Goal: Task Accomplishment & Management: Manage account settings

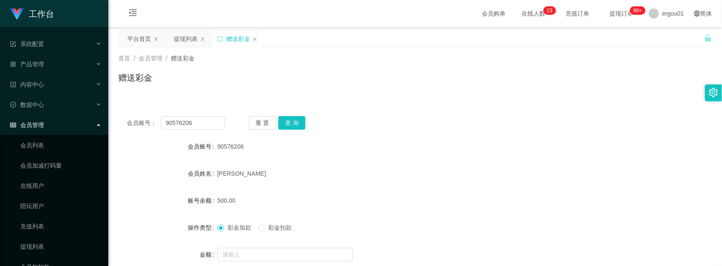
scroll to position [58, 0]
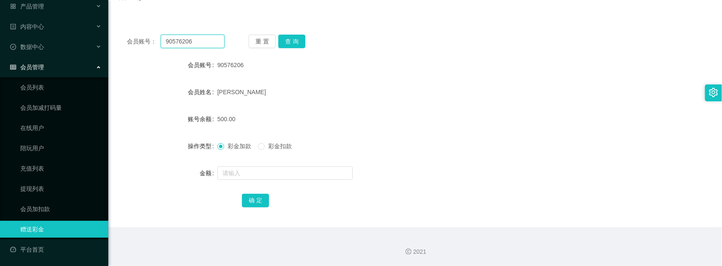
click at [189, 38] on input "90576206" at bounding box center [193, 42] width 64 height 14
paste input "83654347"
type input "83654347"
click at [299, 34] on div "会员账号： 83654347 重 置 查 询 会员账号 90576206 会员姓名 [PERSON_NAME] 账号余额 500.00 操作类型 彩金加款 彩…" at bounding box center [414, 126] width 593 height 201
drag, startPoint x: 296, startPoint y: 44, endPoint x: 292, endPoint y: 49, distance: 6.0
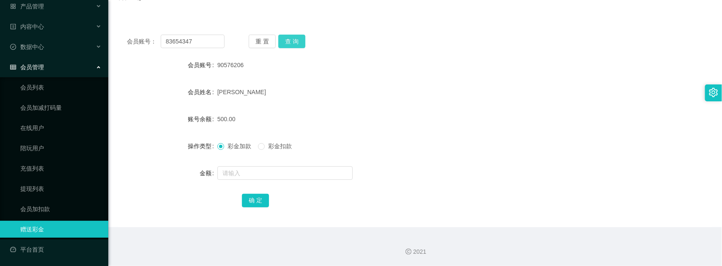
click at [295, 44] on button "查 询" at bounding box center [291, 42] width 27 height 14
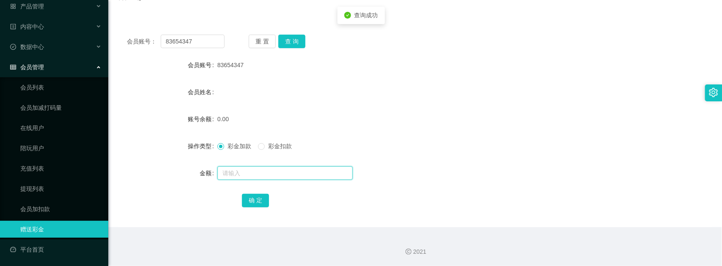
click at [260, 179] on input "text" at bounding box center [284, 174] width 135 height 14
type input "100"
drag, startPoint x: 258, startPoint y: 197, endPoint x: 268, endPoint y: 203, distance: 12.1
click at [258, 197] on button "确 定" at bounding box center [255, 201] width 27 height 14
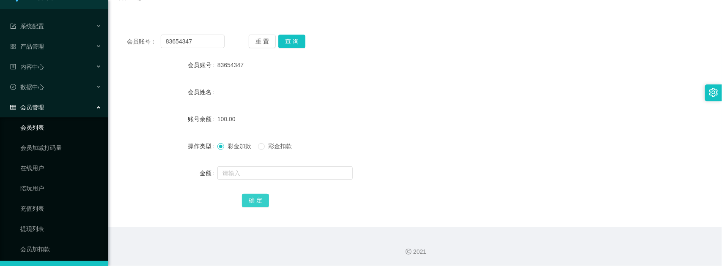
scroll to position [0, 0]
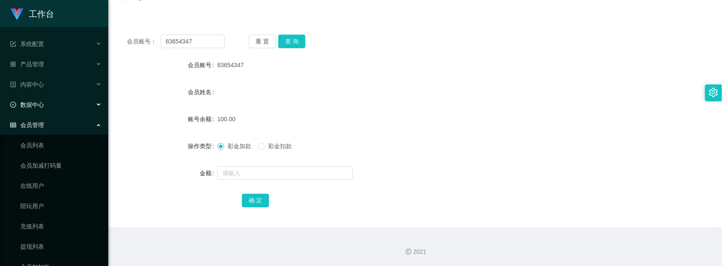
click at [49, 101] on div "数据中心" at bounding box center [54, 104] width 108 height 17
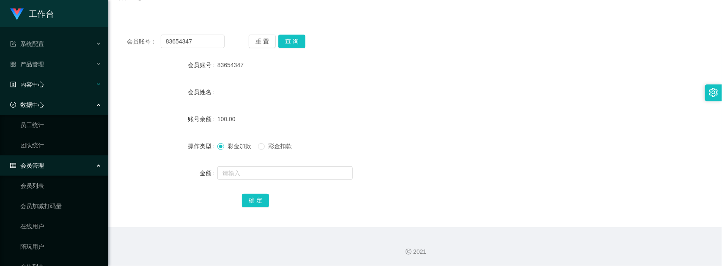
click at [54, 85] on div "内容中心" at bounding box center [54, 84] width 108 height 17
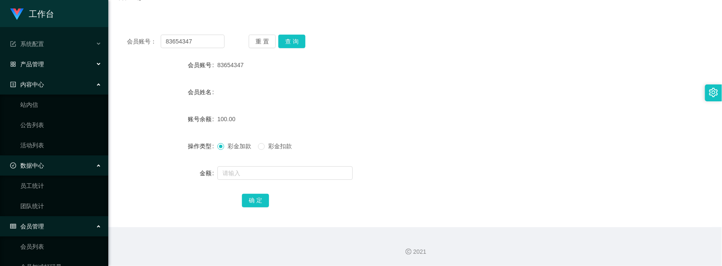
click at [55, 68] on div "产品管理" at bounding box center [54, 64] width 108 height 17
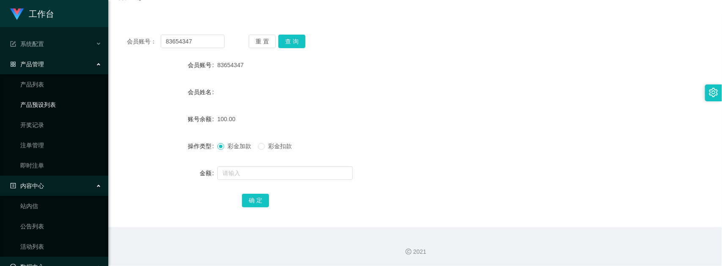
click at [51, 107] on link "产品预设列表" at bounding box center [60, 104] width 81 height 17
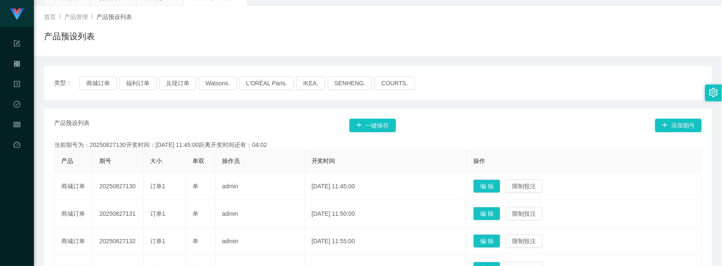
scroll to position [106, 0]
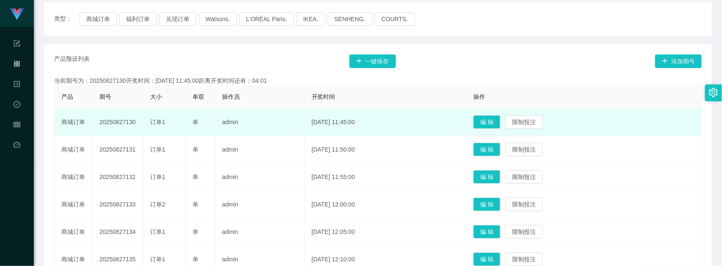
click at [267, 132] on td "admin" at bounding box center [260, 122] width 90 height 27
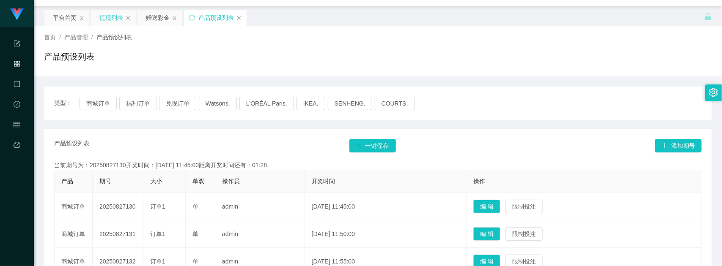
scroll to position [0, 0]
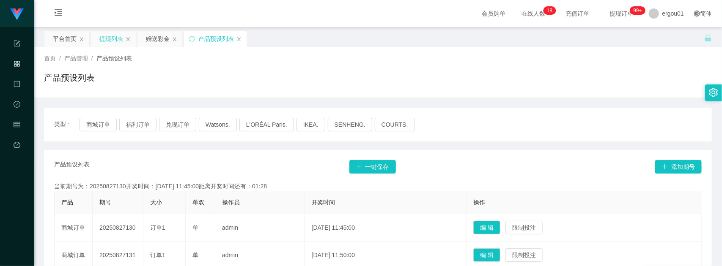
drag, startPoint x: 113, startPoint y: 41, endPoint x: 114, endPoint y: 46, distance: 5.6
click at [113, 41] on div "提现列表" at bounding box center [111, 39] width 24 height 16
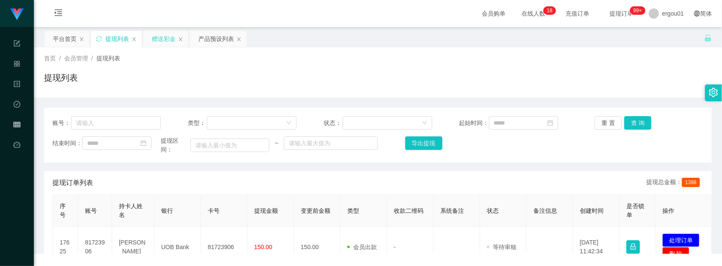
click at [155, 41] on div "赠送彩金" at bounding box center [164, 39] width 24 height 16
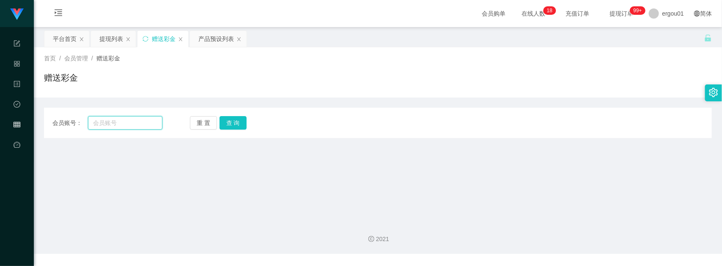
click at [120, 119] on input "text" at bounding box center [125, 123] width 74 height 14
paste input "81281107"
type input "81281107"
click at [237, 122] on button "查 询" at bounding box center [232, 123] width 27 height 14
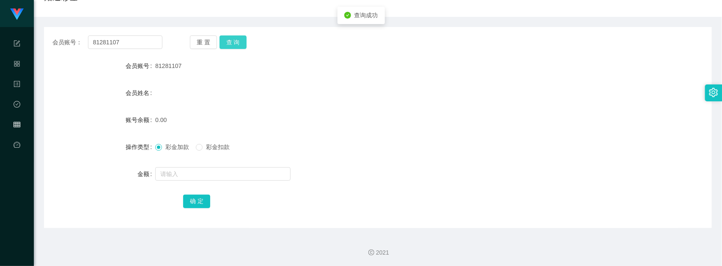
scroll to position [82, 0]
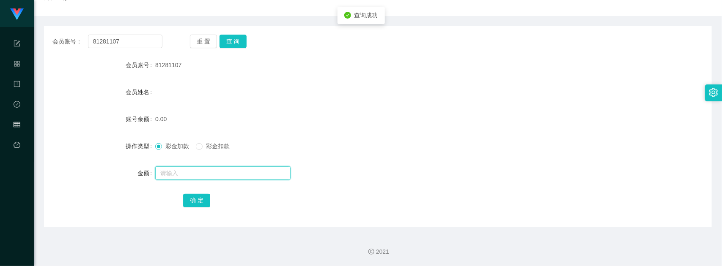
click at [205, 167] on input "text" at bounding box center [222, 174] width 135 height 14
type input "100"
click at [199, 199] on button "确 定" at bounding box center [196, 201] width 27 height 14
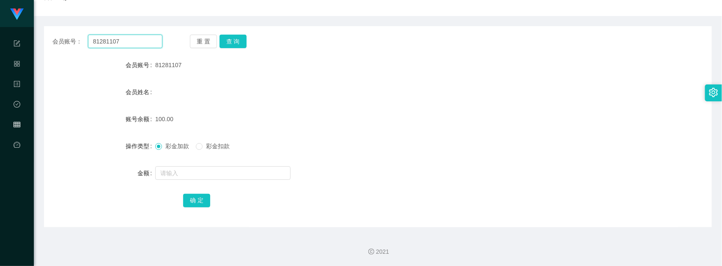
click at [140, 37] on input "81281107" at bounding box center [125, 42] width 74 height 14
paste input "365434"
type input "83654347"
click at [233, 39] on button "查 询" at bounding box center [232, 42] width 27 height 14
click at [229, 49] on div "会员账号： 83654347 重 置 查 询 会员账号 83654347 会员姓名 账号余额 150.00 操作类型 彩金加款 彩金扣款 金额 确 定" at bounding box center [377, 126] width 667 height 201
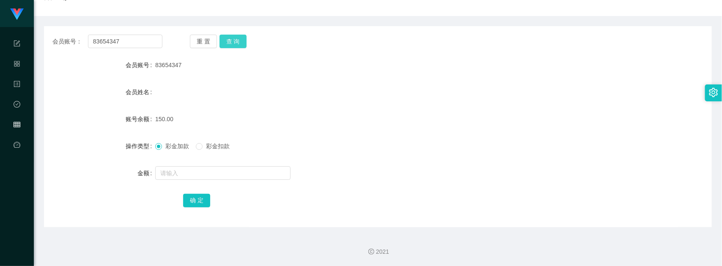
click at [233, 45] on button "查 询" at bounding box center [232, 42] width 27 height 14
click at [233, 45] on div "重 置 查 询" at bounding box center [245, 42] width 110 height 14
drag, startPoint x: 233, startPoint y: 45, endPoint x: 280, endPoint y: 121, distance: 90.0
click at [259, 135] on form "会员账号 83654347 会员姓名 账号余额 150.00 操作类型 彩金加款 彩金扣款 金额 确 定" at bounding box center [377, 133] width 667 height 152
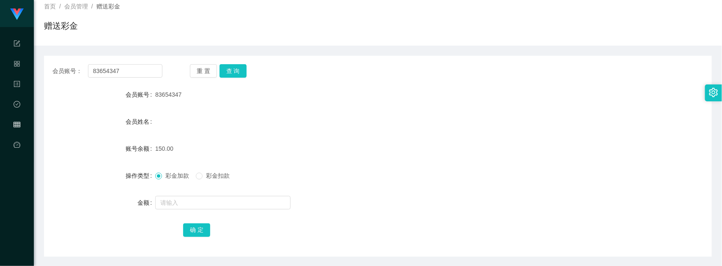
scroll to position [0, 0]
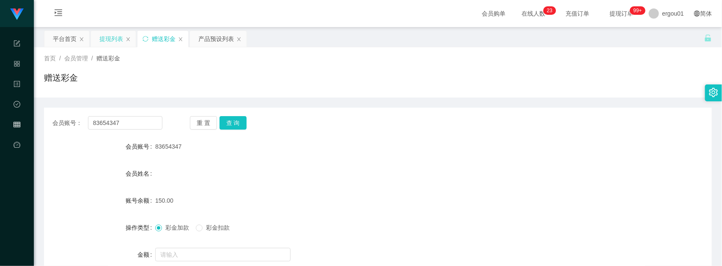
click at [105, 34] on div "提现列表" at bounding box center [111, 39] width 24 height 16
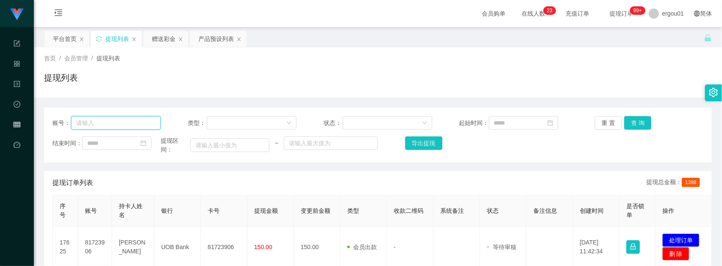
click at [138, 127] on input "text" at bounding box center [116, 123] width 90 height 14
paste input "83654347"
type input "83654347"
click at [625, 118] on button "查 询" at bounding box center [637, 123] width 27 height 14
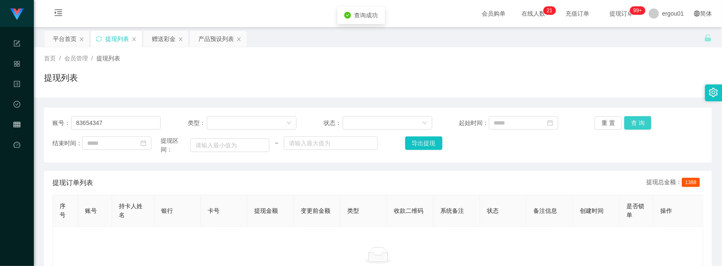
scroll to position [79, 0]
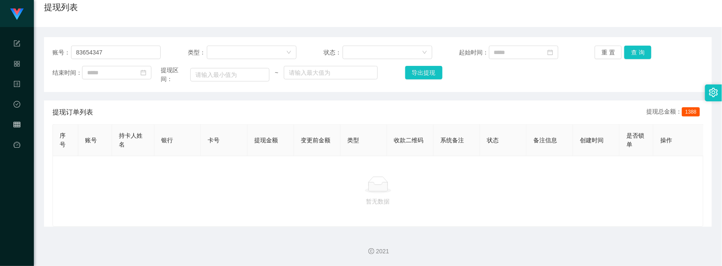
click at [531, 186] on div at bounding box center [378, 185] width 636 height 17
click at [636, 46] on button "查 询" at bounding box center [637, 53] width 27 height 14
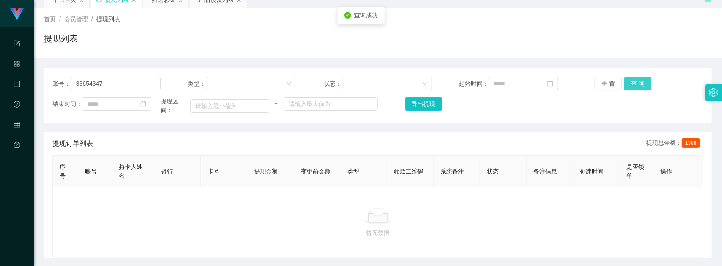
scroll to position [0, 0]
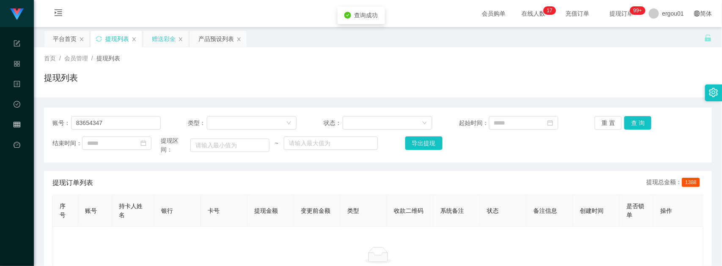
click at [164, 32] on div "赠送彩金" at bounding box center [164, 39] width 24 height 16
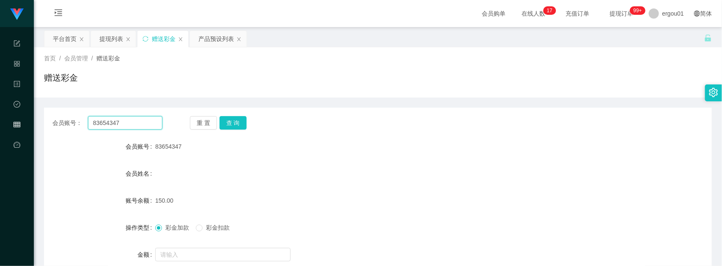
click at [128, 120] on input "83654347" at bounding box center [125, 123] width 74 height 14
click at [221, 121] on button "查 询" at bounding box center [232, 123] width 27 height 14
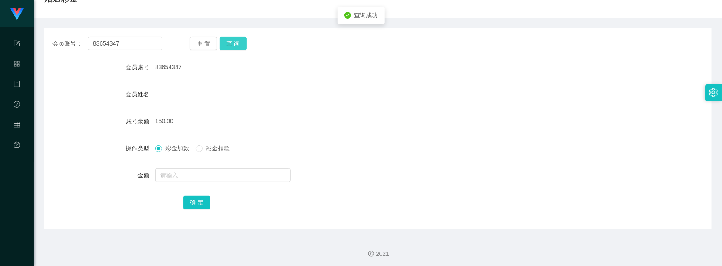
scroll to position [82, 0]
click at [210, 151] on div "彩金加款 彩金扣款" at bounding box center [349, 146] width 389 height 17
click at [213, 145] on span "彩金扣款" at bounding box center [217, 146] width 30 height 7
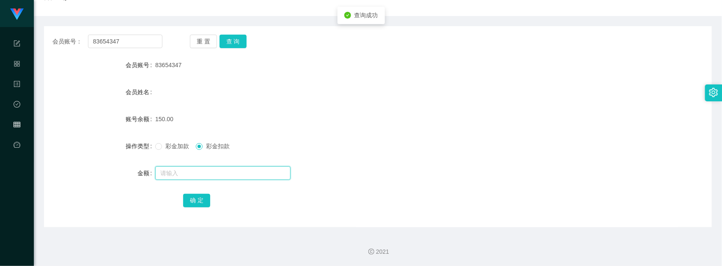
click at [189, 176] on input "text" at bounding box center [222, 174] width 135 height 14
type input "150"
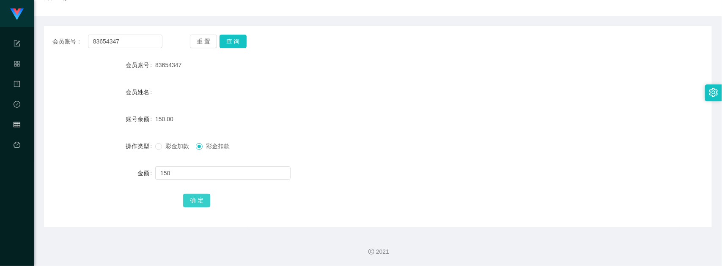
click at [191, 202] on button "确 定" at bounding box center [196, 201] width 27 height 14
click at [139, 41] on input "83654347" at bounding box center [125, 42] width 74 height 14
paste input "128110"
type input "81281107"
click at [233, 39] on button "查 询" at bounding box center [232, 42] width 27 height 14
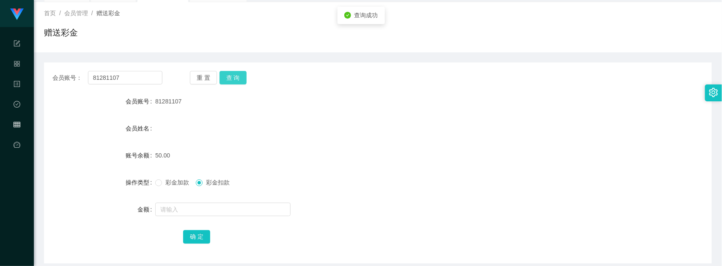
scroll to position [0, 0]
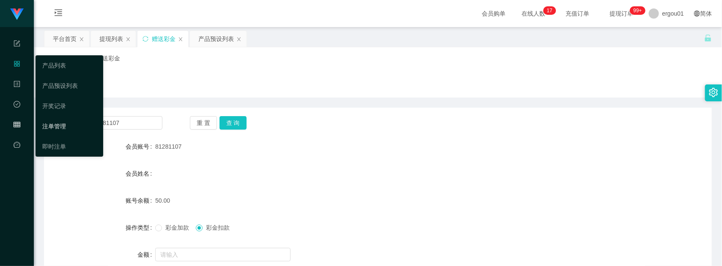
click at [63, 133] on link "注单管理" at bounding box center [69, 126] width 54 height 17
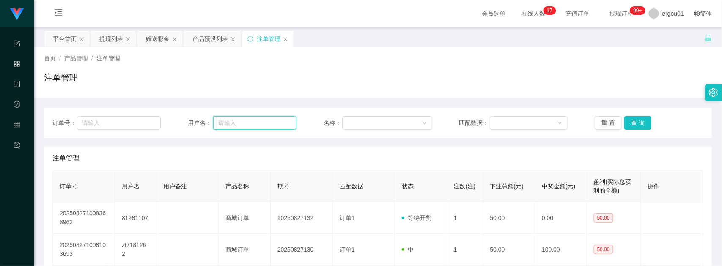
click at [229, 125] on input "text" at bounding box center [254, 123] width 83 height 14
paste input "81281107"
type input "81281107"
click at [633, 124] on button "查 询" at bounding box center [637, 123] width 27 height 14
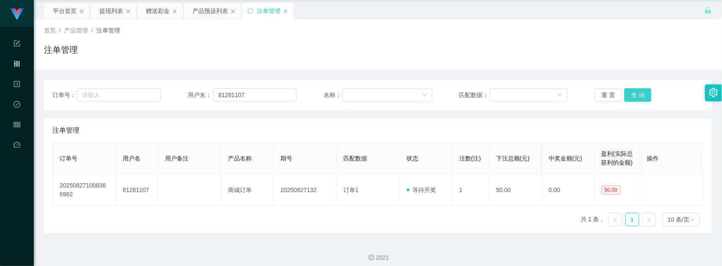
scroll to position [43, 0]
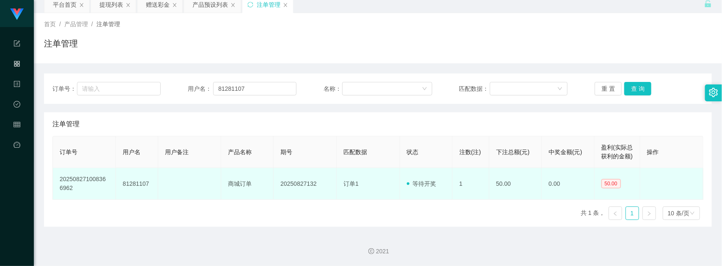
drag, startPoint x: 547, startPoint y: 191, endPoint x: 544, endPoint y: 183, distance: 8.6
click at [547, 189] on td "0.00" at bounding box center [567, 184] width 52 height 32
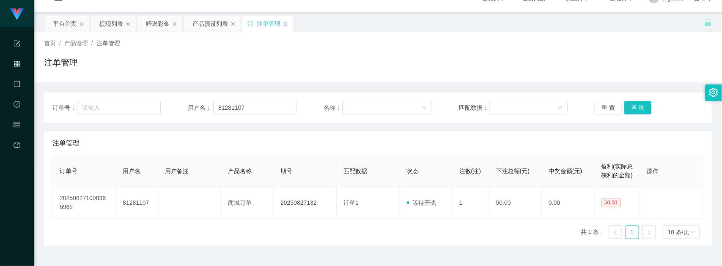
scroll to position [0, 0]
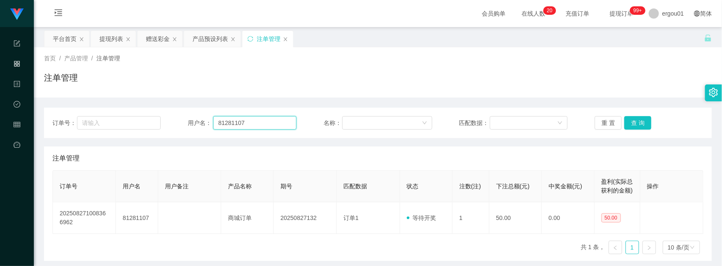
click at [246, 126] on input "81281107" at bounding box center [254, 123] width 83 height 14
click at [637, 122] on button "查 询" at bounding box center [637, 123] width 27 height 14
click at [641, 127] on button "查 询" at bounding box center [637, 123] width 27 height 14
click at [215, 39] on div "产品预设列表" at bounding box center [210, 39] width 36 height 16
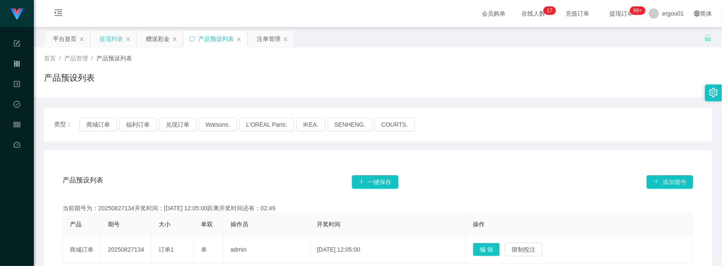
click at [117, 36] on div "提现列表" at bounding box center [111, 39] width 24 height 16
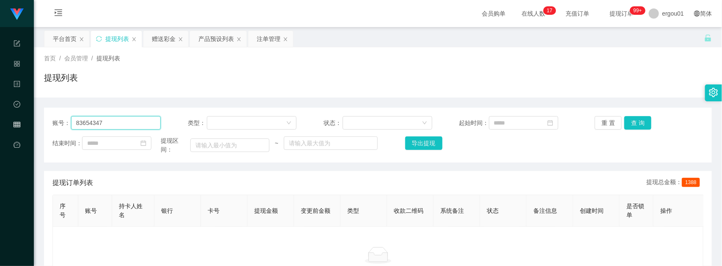
drag, startPoint x: 142, startPoint y: 126, endPoint x: 150, endPoint y: 124, distance: 8.3
click at [142, 126] on input "83654347" at bounding box center [116, 123] width 90 height 14
paste input "128110"
type input "81281107"
click at [637, 126] on button "查 询" at bounding box center [637, 123] width 27 height 14
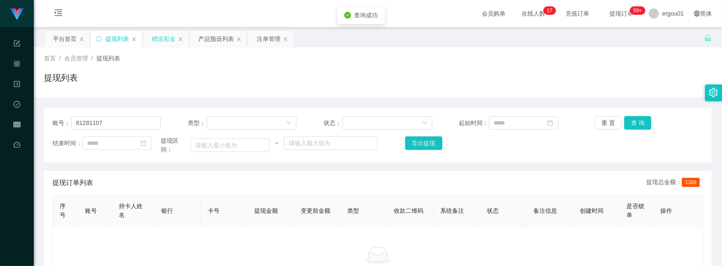
click at [166, 38] on div "赠送彩金" at bounding box center [164, 39] width 24 height 16
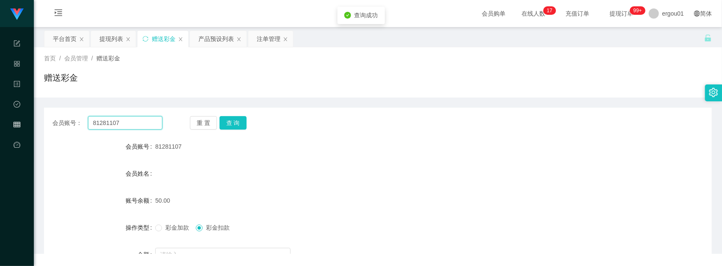
click at [127, 123] on input "81281107" at bounding box center [125, 123] width 74 height 14
drag, startPoint x: 432, startPoint y: 75, endPoint x: 367, endPoint y: 82, distance: 65.4
click at [432, 75] on div "赠送彩金" at bounding box center [377, 80] width 667 height 19
drag, startPoint x: 135, startPoint y: 137, endPoint x: 142, endPoint y: 138, distance: 7.2
click at [136, 137] on div "会员账号： 81281107 重 置 查 询 会员账号 81281107 会员姓名 账号余额 50.00 操作类型 彩金加款 彩金扣款 金额 确 定" at bounding box center [377, 208] width 667 height 201
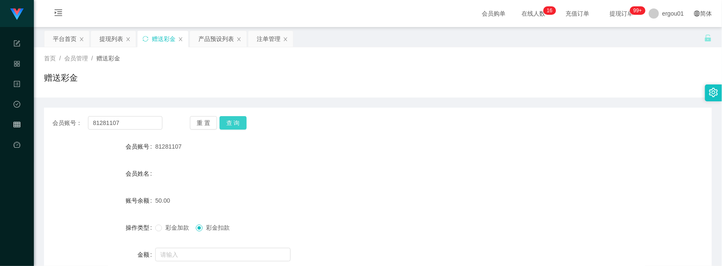
click at [219, 124] on button "查 询" at bounding box center [232, 123] width 27 height 14
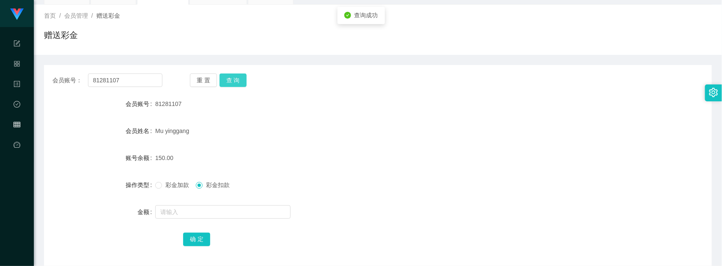
scroll to position [82, 0]
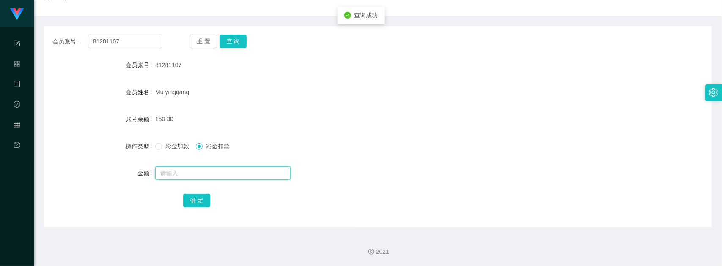
click at [187, 167] on input "text" at bounding box center [222, 174] width 135 height 14
type input "150"
click at [199, 197] on button "确 定" at bounding box center [196, 201] width 27 height 14
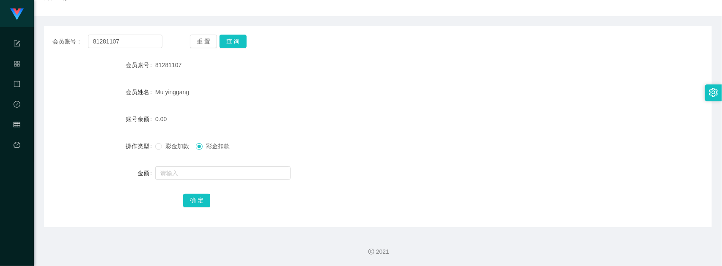
drag, startPoint x: 89, startPoint y: 109, endPoint x: 91, endPoint y: 90, distance: 18.8
click at [88, 109] on form "会员账号 81281107 会员姓名 [PERSON_NAME] 账号余额 0.00 操作类型 彩金加款 彩金扣款 金额 确 定" at bounding box center [377, 133] width 667 height 152
click at [60, 127] on div "账号余额" at bounding box center [99, 119] width 111 height 17
drag, startPoint x: 517, startPoint y: 65, endPoint x: 580, endPoint y: 28, distance: 73.3
click at [517, 65] on div "81281107" at bounding box center [349, 65] width 389 height 17
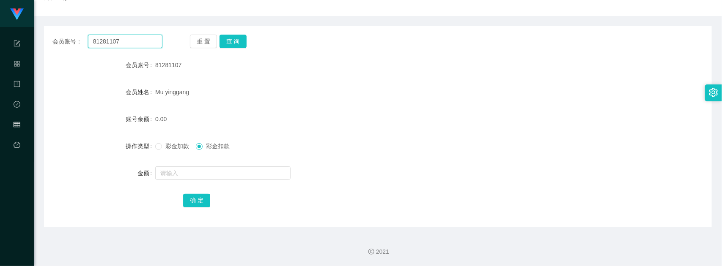
click at [144, 43] on input "81281107" at bounding box center [125, 42] width 74 height 14
paste input "Ihongxing"
click at [237, 46] on button "查 询" at bounding box center [232, 42] width 27 height 14
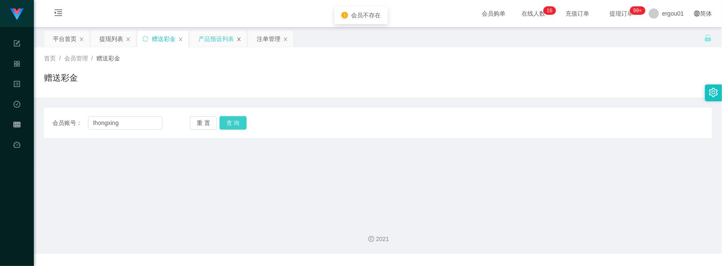
scroll to position [0, 0]
drag, startPoint x: 93, startPoint y: 120, endPoint x: 71, endPoint y: 122, distance: 22.5
click at [68, 122] on div "会员账号： Ihongxing" at bounding box center [107, 123] width 110 height 14
type input "lhongxing"
click at [243, 115] on div "会员账号： lhongxing 重 置 查 询 会员账号 81281107 会员姓名 [PERSON_NAME] 账号余额 0.00 操作类型 彩金加款 彩金…" at bounding box center [377, 123] width 667 height 30
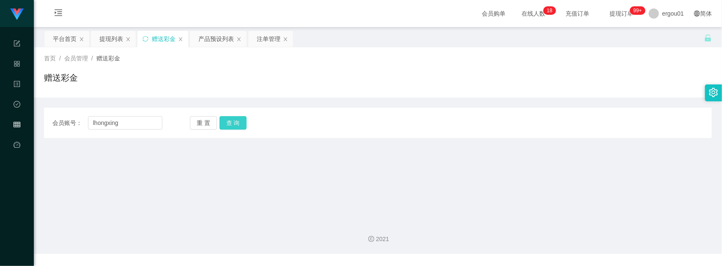
click at [238, 121] on button "查 询" at bounding box center [232, 123] width 27 height 14
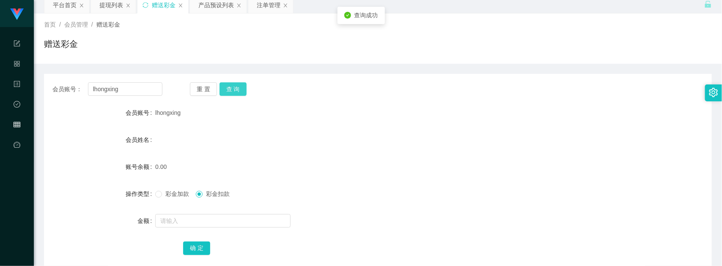
scroll to position [53, 0]
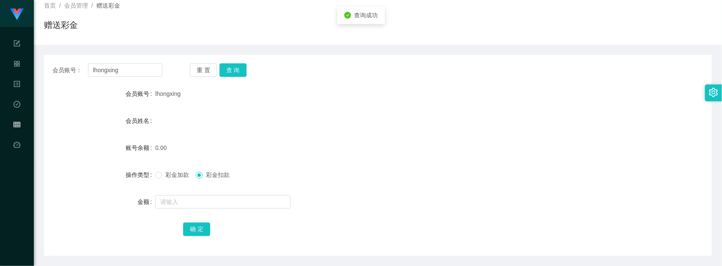
click at [161, 92] on span "lhongxing" at bounding box center [167, 93] width 25 height 7
click at [161, 91] on span "lhongxing" at bounding box center [167, 93] width 25 height 7
copy span "lhongxing"
click at [73, 96] on div "会员账号" at bounding box center [99, 93] width 111 height 17
click at [115, 71] on input "lhongxing" at bounding box center [125, 70] width 74 height 14
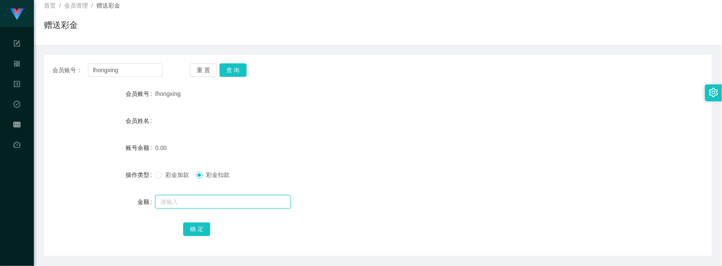
click at [174, 199] on input "text" at bounding box center [222, 202] width 135 height 14
type input "100"
click at [167, 176] on span "彩金加款" at bounding box center [177, 175] width 30 height 7
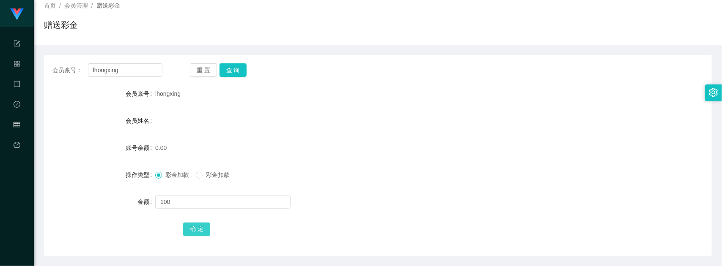
click at [189, 224] on button "确 定" at bounding box center [196, 230] width 27 height 14
click at [127, 66] on input "lhongxing" at bounding box center [125, 70] width 74 height 14
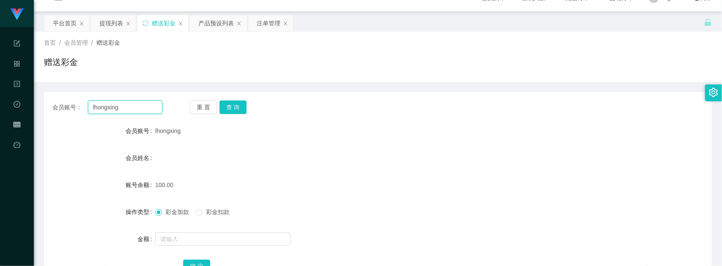
scroll to position [0, 0]
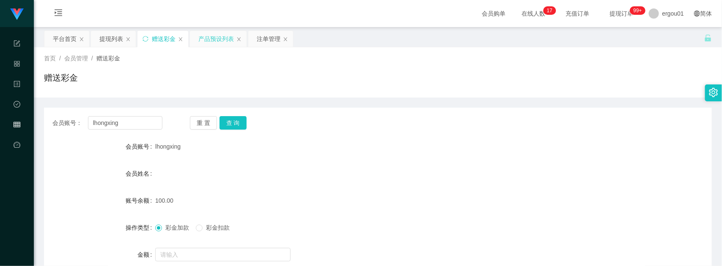
click at [213, 40] on div "产品预设列表" at bounding box center [216, 39] width 36 height 16
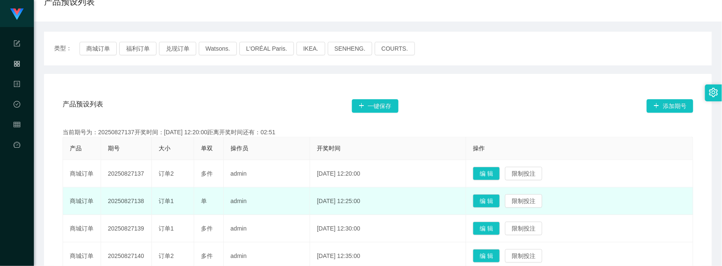
scroll to position [159, 0]
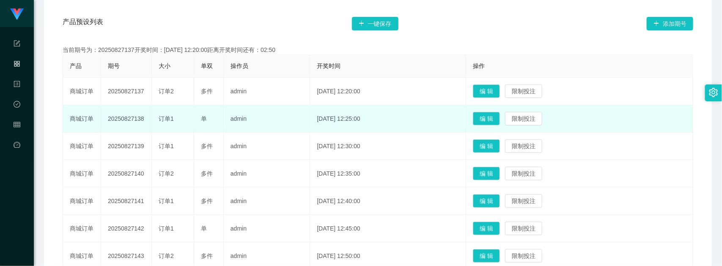
click at [277, 106] on td "admin" at bounding box center [267, 118] width 86 height 27
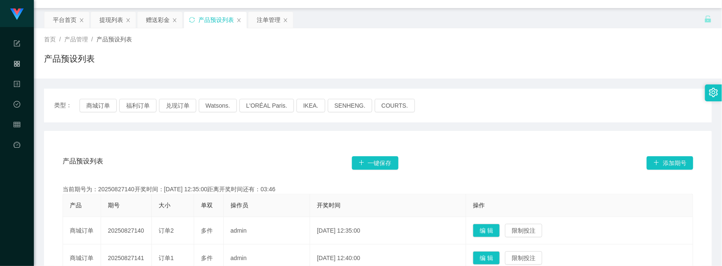
scroll to position [0, 0]
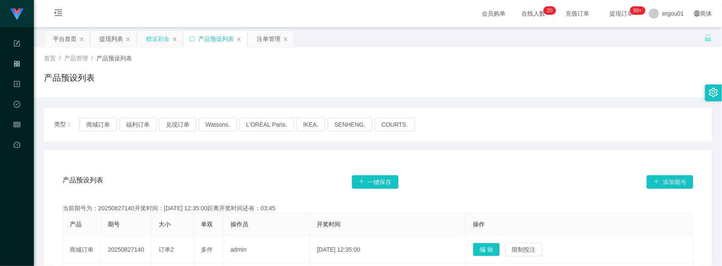
click at [158, 38] on div "赠送彩金" at bounding box center [158, 39] width 24 height 16
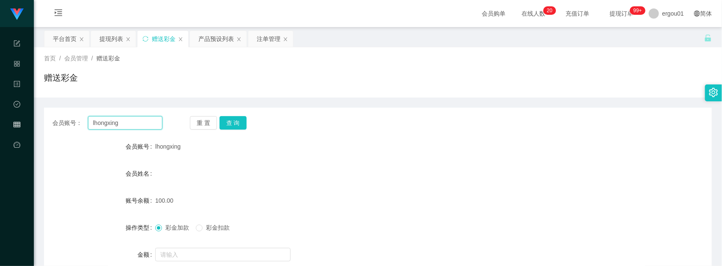
drag, startPoint x: 133, startPoint y: 127, endPoint x: 178, endPoint y: 129, distance: 45.3
click at [133, 127] on input "lhongxing" at bounding box center [125, 123] width 74 height 14
paste input "xiang0529"
type input "xiang0529"
click at [236, 118] on button "查 询" at bounding box center [232, 123] width 27 height 14
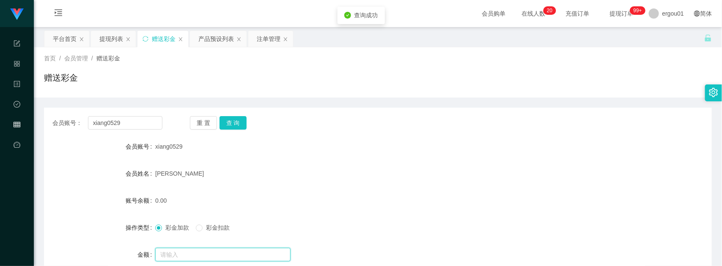
click at [173, 254] on input "text" at bounding box center [222, 255] width 135 height 14
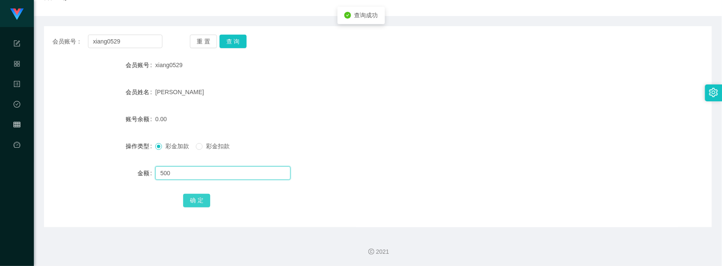
type input "500"
click at [201, 199] on button "确 定" at bounding box center [196, 201] width 27 height 14
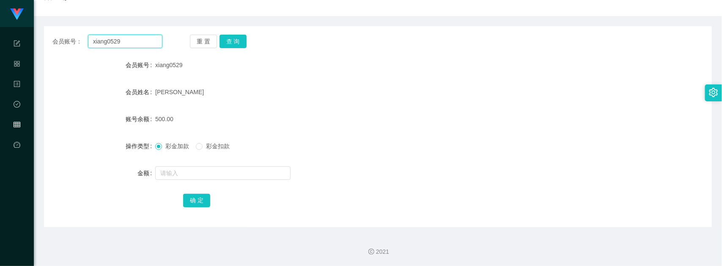
click at [149, 43] on input "xiang0529" at bounding box center [125, 42] width 74 height 14
paste input "81377576"
type input "81377576"
click at [225, 38] on button "查 询" at bounding box center [232, 42] width 27 height 14
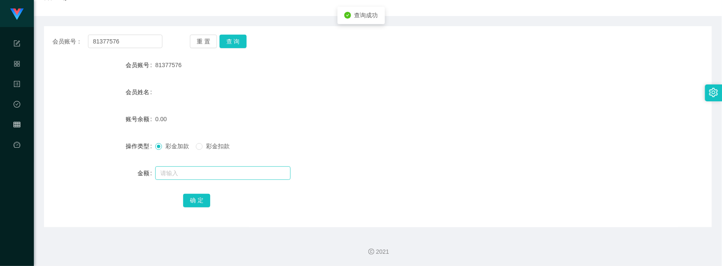
drag, startPoint x: 197, startPoint y: 161, endPoint x: 186, endPoint y: 175, distance: 18.2
click at [197, 161] on form "会员账号 81377576 会员姓名 账号余额 0.00 操作类型 彩金加款 彩金扣款 金额 确 定" at bounding box center [377, 133] width 667 height 152
click at [187, 172] on input "text" at bounding box center [222, 174] width 135 height 14
type input "100"
click at [201, 197] on button "确 定" at bounding box center [196, 201] width 27 height 14
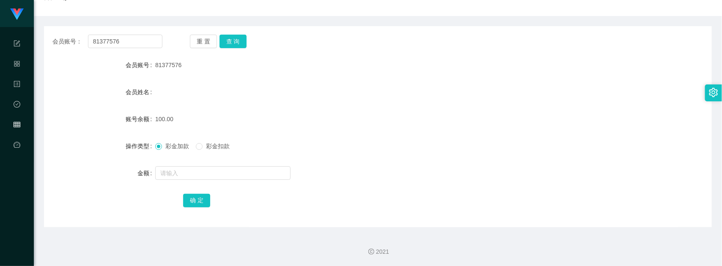
click at [486, 231] on div "2021" at bounding box center [378, 246] width 688 height 39
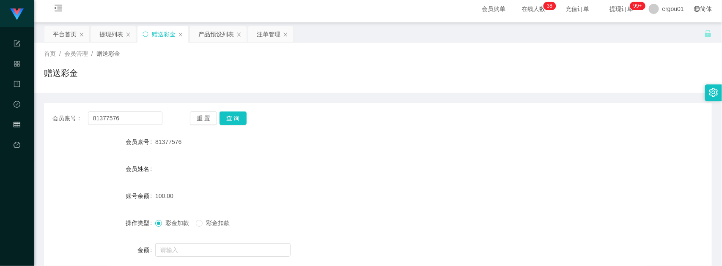
scroll to position [0, 0]
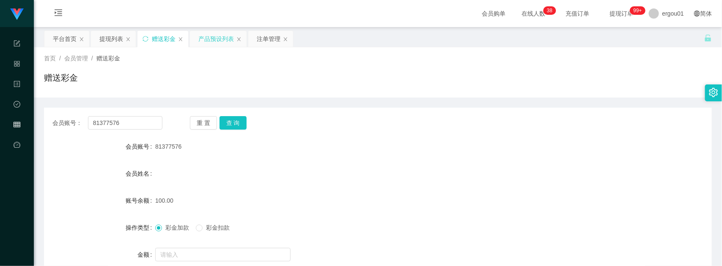
click at [211, 39] on div "产品预设列表" at bounding box center [216, 39] width 36 height 16
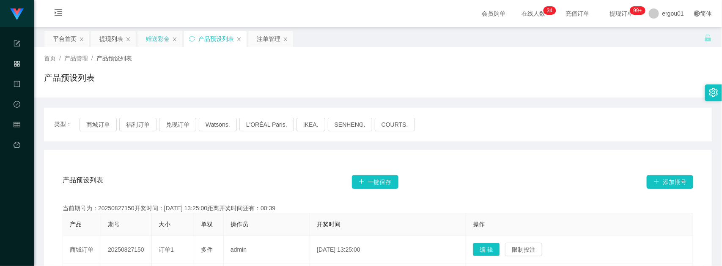
click at [159, 46] on div "赠送彩金" at bounding box center [158, 39] width 24 height 16
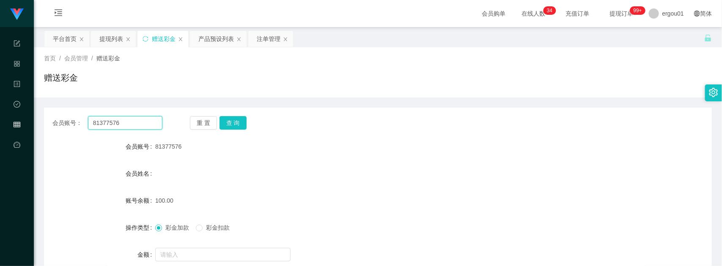
click at [107, 126] on input "81377576" at bounding box center [125, 123] width 74 height 14
paste input "Weih213"
type input "Weih213"
click at [242, 122] on button "查 询" at bounding box center [232, 123] width 27 height 14
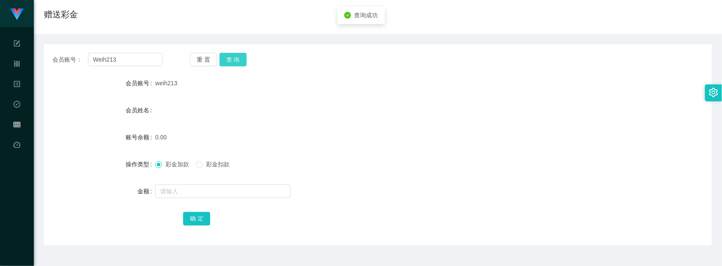
scroll to position [82, 0]
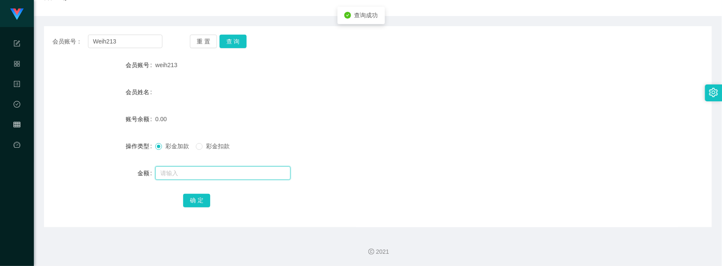
click at [227, 170] on input "text" at bounding box center [222, 174] width 135 height 14
type input "100"
click at [203, 195] on button "确 定" at bounding box center [196, 201] width 27 height 14
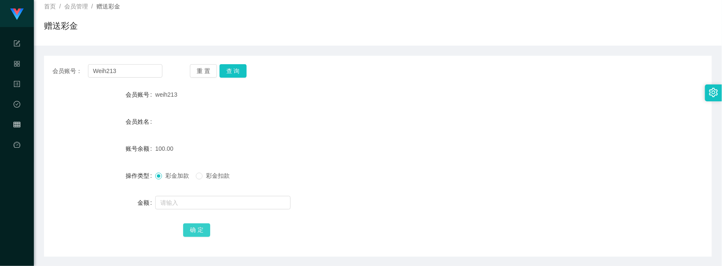
scroll to position [0, 0]
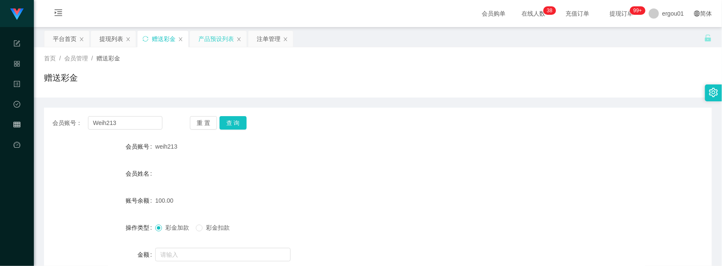
click at [216, 38] on div "产品预设列表" at bounding box center [216, 39] width 36 height 16
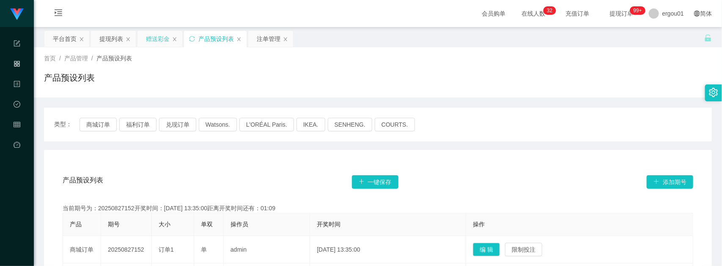
click at [159, 44] on div "赠送彩金" at bounding box center [158, 39] width 24 height 16
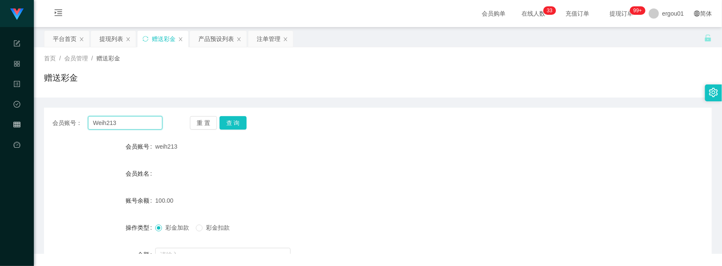
click at [121, 123] on input "Weih213" at bounding box center [125, 123] width 74 height 14
paste input "81377576"
type input "81377576"
click at [230, 123] on button "查 询" at bounding box center [232, 123] width 27 height 14
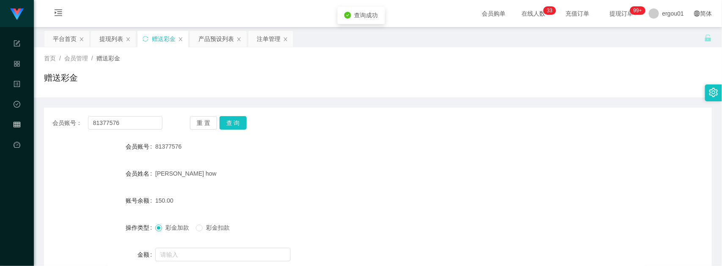
drag, startPoint x: 211, startPoint y: 235, endPoint x: 219, endPoint y: 233, distance: 8.7
click at [209, 236] on div "彩金加款 彩金扣款" at bounding box center [349, 227] width 389 height 17
click at [219, 229] on span "彩金扣款" at bounding box center [217, 227] width 30 height 7
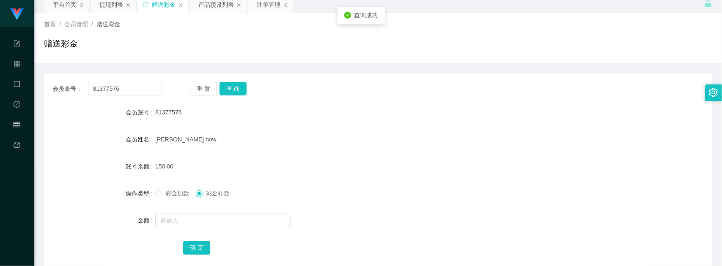
scroll to position [82, 0]
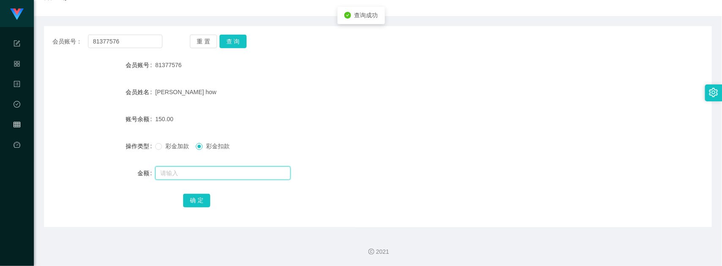
click at [214, 170] on input "text" at bounding box center [222, 174] width 135 height 14
type input "150"
click at [201, 203] on button "确 定" at bounding box center [196, 201] width 27 height 14
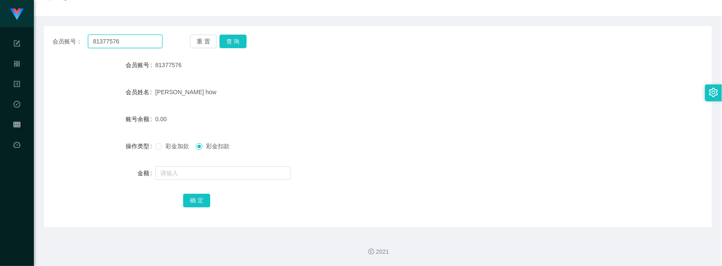
click at [128, 47] on input "81377576" at bounding box center [125, 42] width 74 height 14
paste input "Weih213"
type input "Weih213"
click at [235, 41] on button "查 询" at bounding box center [232, 42] width 27 height 14
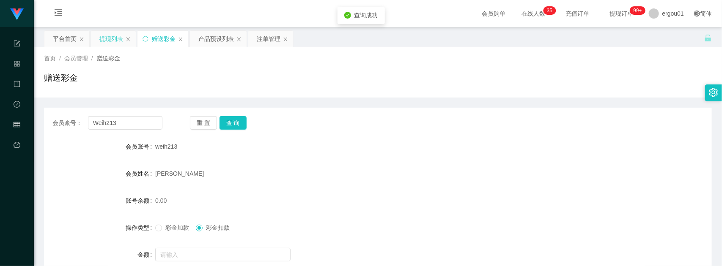
click at [109, 36] on div "提现列表" at bounding box center [111, 39] width 24 height 16
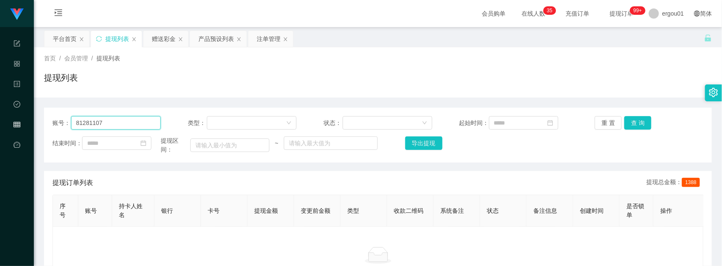
click at [158, 120] on input "81281107" at bounding box center [116, 123] width 90 height 14
paste input "Weih213"
type input "Weih213"
click at [624, 120] on button "查 询" at bounding box center [637, 123] width 27 height 14
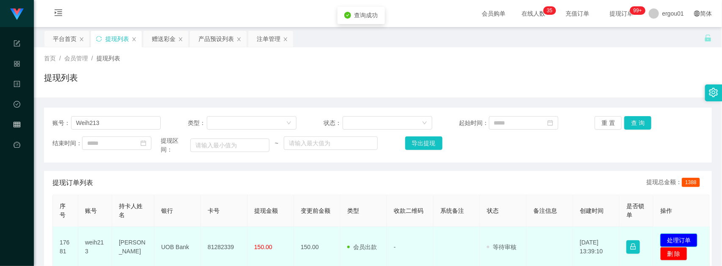
click at [674, 241] on button "处理订单" at bounding box center [678, 241] width 37 height 14
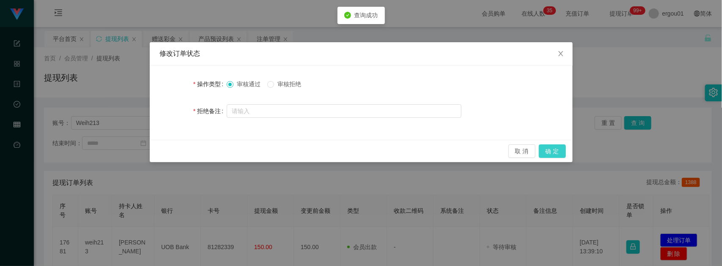
drag, startPoint x: 551, startPoint y: 149, endPoint x: 557, endPoint y: 148, distance: 6.0
click at [551, 149] on button "确 定" at bounding box center [552, 152] width 27 height 14
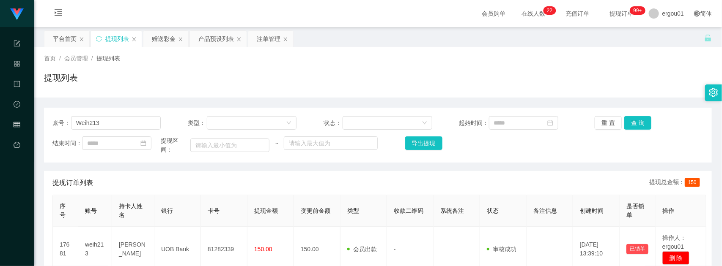
click at [37, 79] on div "首页 / 会员管理 / 提现列表 / 提现列表" at bounding box center [378, 72] width 688 height 50
click at [163, 40] on div "赠送彩金" at bounding box center [164, 39] width 24 height 16
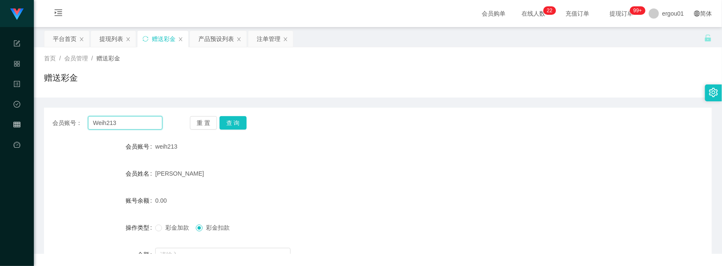
click at [107, 123] on input "Weih213" at bounding box center [125, 123] width 74 height 14
paste input "8135903"
type input "81359033"
click at [227, 114] on div "会员账号： 81359033 重 置 查 询 会员账号 weih213 会员姓名 [PERSON_NAME] chin 账号余额 0.00 操作类型 彩金加款…" at bounding box center [377, 208] width 667 height 201
click at [241, 121] on button "查 询" at bounding box center [232, 123] width 27 height 14
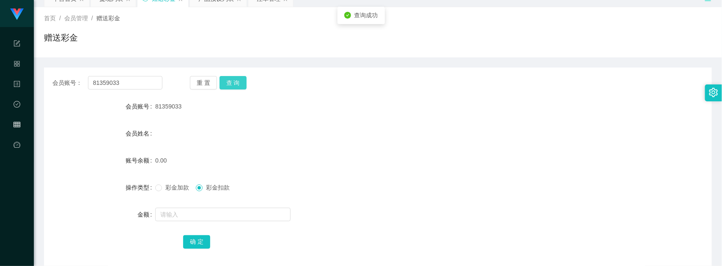
scroll to position [82, 0]
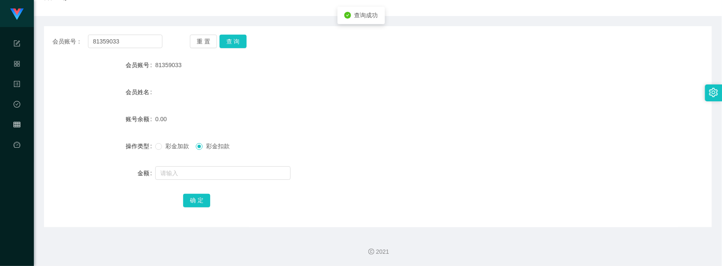
click at [162, 143] on span "彩金加款" at bounding box center [177, 146] width 30 height 7
click at [211, 167] on input "text" at bounding box center [222, 174] width 135 height 14
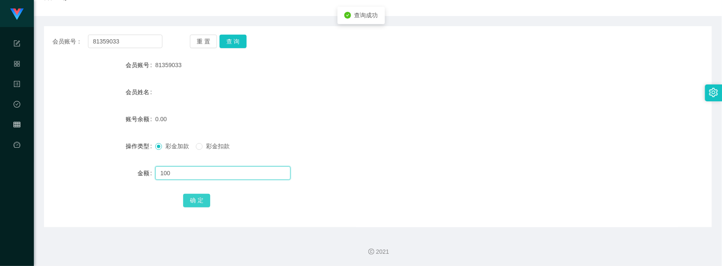
type input "100"
click at [201, 201] on button "确 定" at bounding box center [196, 201] width 27 height 14
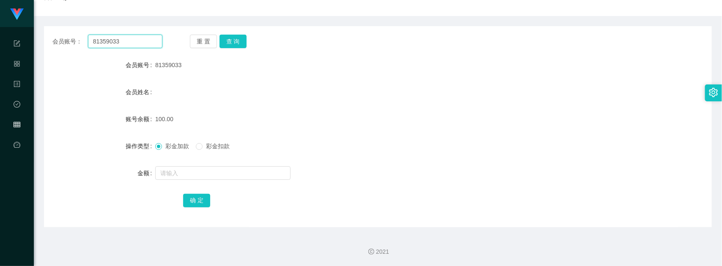
click at [148, 38] on input "81359033" at bounding box center [125, 42] width 74 height 14
click at [232, 41] on button "查 询" at bounding box center [232, 42] width 27 height 14
drag, startPoint x: 226, startPoint y: 163, endPoint x: 235, endPoint y: 140, distance: 24.5
click at [227, 163] on form "会员账号 81359033 会员姓名 账号余额 150.00 操作类型 彩金加款 彩金扣款 金额 确 定" at bounding box center [377, 133] width 667 height 152
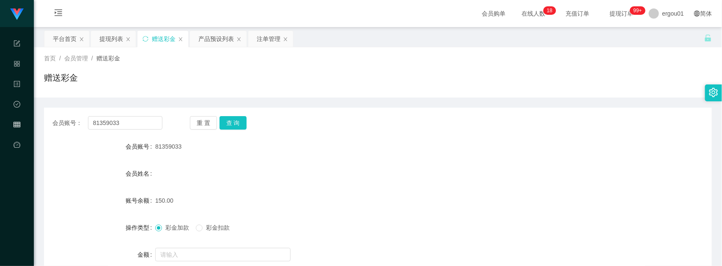
drag, startPoint x: 129, startPoint y: 106, endPoint x: 128, endPoint y: 115, distance: 9.3
click at [129, 107] on div "会员账号： 81359033 重 置 查 询 会员账号 81359033 会员姓名 账号余额 150.00 操作类型 彩金加款 彩金扣款 金额 确 定" at bounding box center [377, 203] width 667 height 211
click at [128, 118] on div "会员账号： 81359033 重 置 查 询 会员账号 81359033 会员姓名 账号余额 150.00 操作类型 彩金加款 彩金扣款 金额 确 定" at bounding box center [377, 208] width 667 height 201
copy section "工作台 系统配置 产品管理 内容中心 数据中心 会员管理 平台首页 保存配置 重置配置 整体风格设置 主题色 导航设置 内容区域宽度 定宽 固定Header …"
click at [168, 122] on div "会员账号： 81359033 重 置 查 询" at bounding box center [377, 123] width 667 height 14
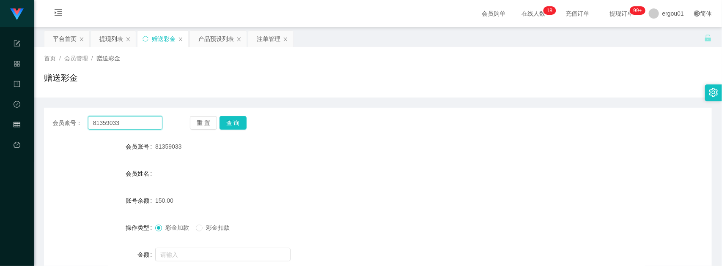
click at [153, 125] on input "81359033" at bounding box center [125, 123] width 74 height 14
click at [107, 41] on div "提现列表" at bounding box center [111, 39] width 24 height 16
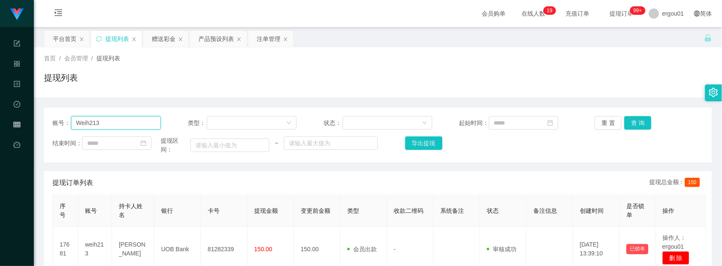
click at [120, 117] on input "Weih213" at bounding box center [116, 123] width 90 height 14
paste input "8135903"
type input "81359033"
click at [626, 123] on button "查 询" at bounding box center [637, 123] width 27 height 14
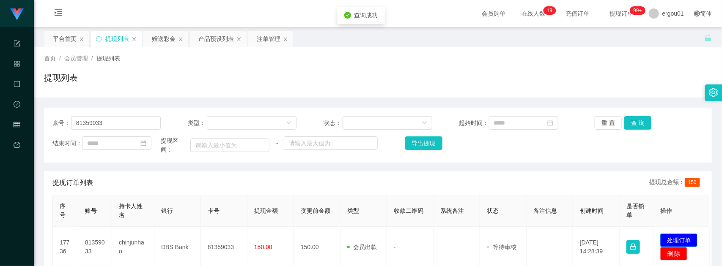
click at [674, 236] on button "处理订单" at bounding box center [678, 241] width 37 height 14
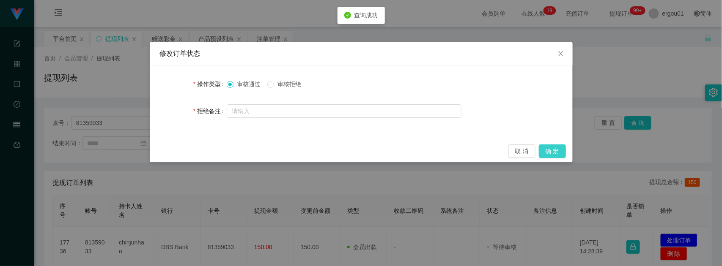
click at [557, 151] on button "确 定" at bounding box center [552, 152] width 27 height 14
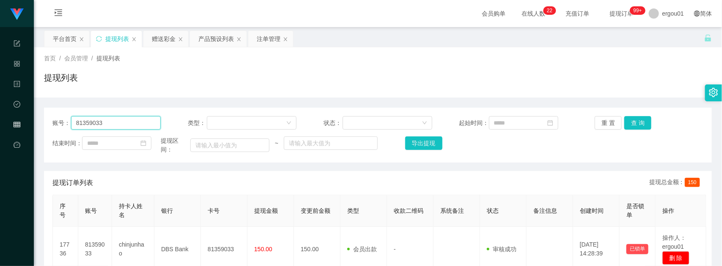
click at [107, 123] on input "81359033" at bounding box center [116, 123] width 90 height 14
drag, startPoint x: 172, startPoint y: 42, endPoint x: 167, endPoint y: 66, distance: 23.8
click at [172, 42] on div "赠送彩金" at bounding box center [164, 39] width 24 height 16
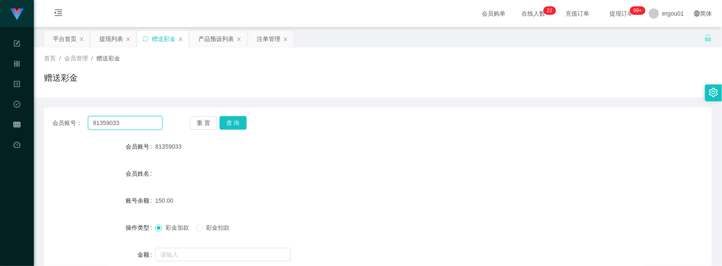
click at [125, 123] on input "81359033" at bounding box center [125, 123] width 74 height 14
paste input "lhongxing"
type input "lhongxing"
drag, startPoint x: 237, startPoint y: 123, endPoint x: 235, endPoint y: 131, distance: 8.3
click at [237, 123] on button "查 询" at bounding box center [232, 123] width 27 height 14
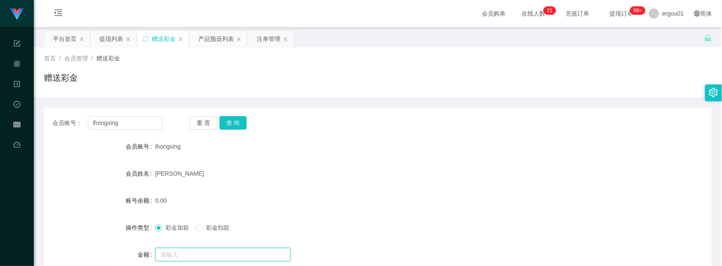
click at [189, 248] on input "text" at bounding box center [222, 255] width 135 height 14
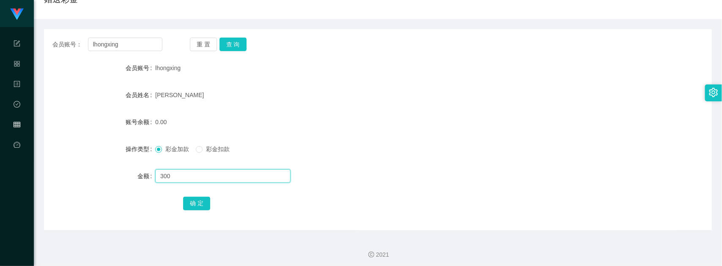
scroll to position [82, 0]
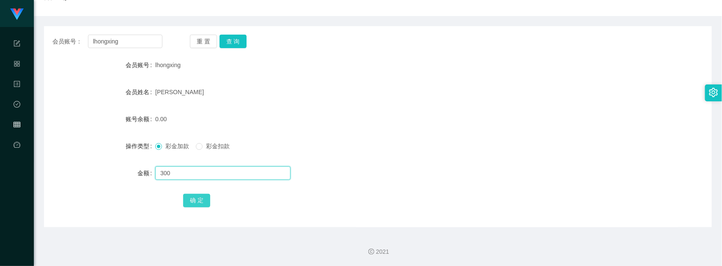
type input "300"
drag, startPoint x: 201, startPoint y: 201, endPoint x: 212, endPoint y: 197, distance: 11.8
click at [201, 201] on button "确 定" at bounding box center [196, 201] width 27 height 14
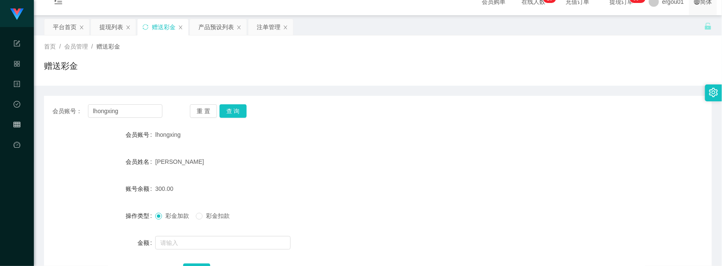
scroll to position [0, 0]
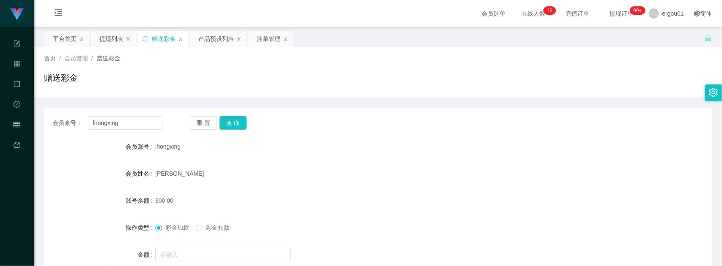
click at [546, 224] on div "操作类型 彩金加款 彩金扣款" at bounding box center [377, 227] width 667 height 17
click at [132, 120] on input "lhongxing" at bounding box center [125, 123] width 74 height 14
paste input "81281107"
type input "81281107"
click at [234, 126] on button "查 询" at bounding box center [232, 123] width 27 height 14
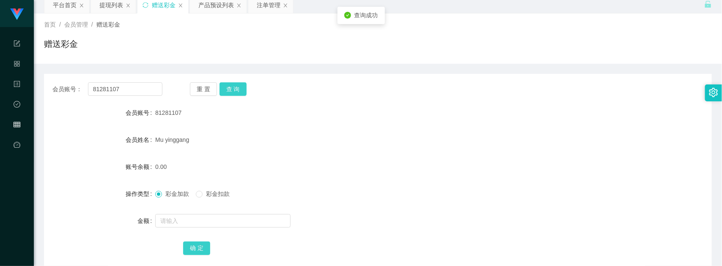
scroll to position [53, 0]
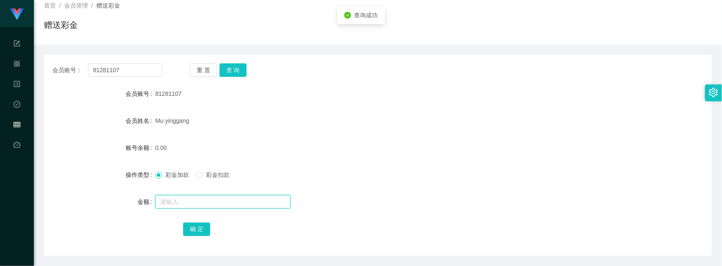
click at [210, 202] on input "text" at bounding box center [222, 202] width 135 height 14
type input "100"
click at [201, 222] on div "确 定" at bounding box center [377, 229] width 389 height 17
click at [201, 203] on input "100" at bounding box center [222, 202] width 135 height 14
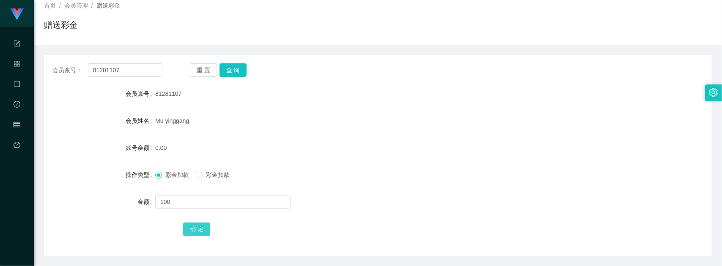
click at [197, 234] on button "确 定" at bounding box center [196, 230] width 27 height 14
drag, startPoint x: 440, startPoint y: 219, endPoint x: 405, endPoint y: 194, distance: 42.8
click at [440, 219] on form "会员账号 81281107 会员姓名 [PERSON_NAME] 账号余额 100.00 操作类型 彩金加款 彩金扣款 金额 确 定" at bounding box center [377, 161] width 667 height 152
click at [139, 72] on input "81281107" at bounding box center [125, 70] width 74 height 14
paste input "365434"
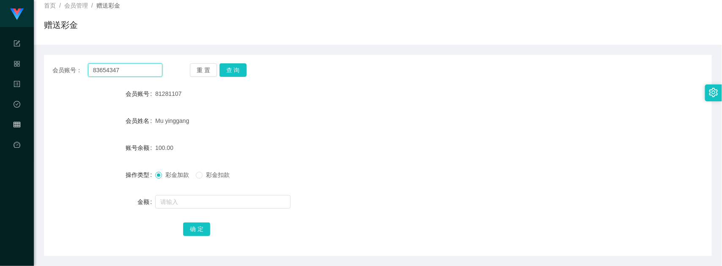
type input "83654347"
click at [232, 77] on div "会员账号： 83654347 重 置 查 询 会员账号 81281107 会员姓名 [PERSON_NAME] 账号余额 100.00 操作类型 彩金加款 彩…" at bounding box center [377, 155] width 667 height 201
drag, startPoint x: 232, startPoint y: 77, endPoint x: 228, endPoint y: 68, distance: 9.1
click at [228, 68] on button "查 询" at bounding box center [232, 70] width 27 height 14
click at [192, 191] on form "会员账号 83654347 会员姓名 [PERSON_NAME] 账号余额 0.00 操作类型 彩金加款 彩金扣款 金额 确 定" at bounding box center [377, 161] width 667 height 152
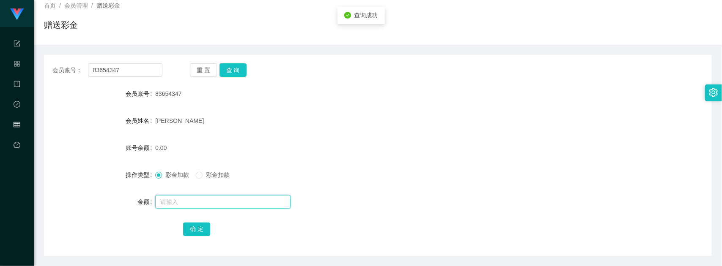
click at [192, 198] on input "text" at bounding box center [222, 202] width 135 height 14
type input "100"
drag, startPoint x: 192, startPoint y: 224, endPoint x: 198, endPoint y: 221, distance: 6.2
click at [192, 224] on button "确 定" at bounding box center [196, 230] width 27 height 14
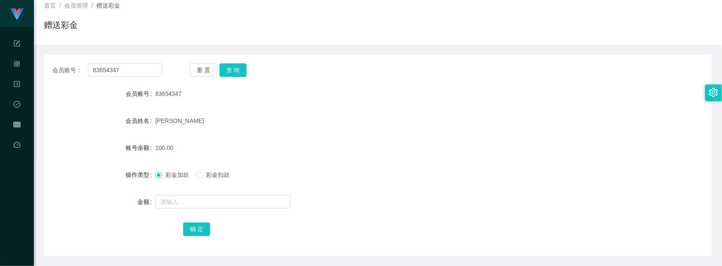
click at [408, 244] on div "会员账号： 83654347 重 置 查 询 会员账号 83654347 会员姓名 [PERSON_NAME] 账号余额 100.00 操作类型 彩金加款 彩…" at bounding box center [377, 155] width 667 height 201
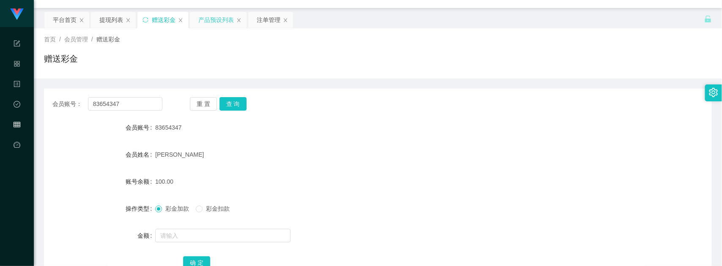
scroll to position [0, 0]
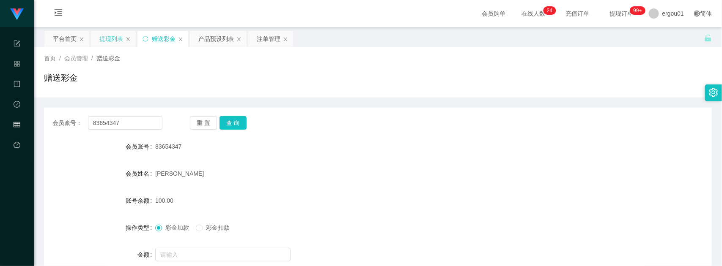
click at [109, 39] on div "提现列表" at bounding box center [111, 39] width 24 height 16
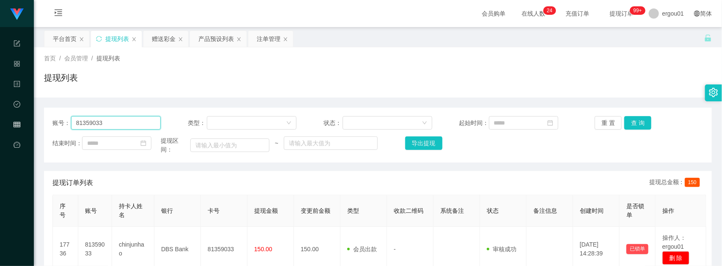
click at [128, 127] on input "81359033" at bounding box center [116, 123] width 90 height 14
paste input "lhongxing"
type input "lhongxing"
click at [628, 115] on div "账号： lhongxing 类型： 状态： 起始时间： 重 置 查 询 结束时间： 提现区间： ~ 导出提现" at bounding box center [377, 135] width 667 height 55
click at [627, 123] on button "查 询" at bounding box center [637, 123] width 27 height 14
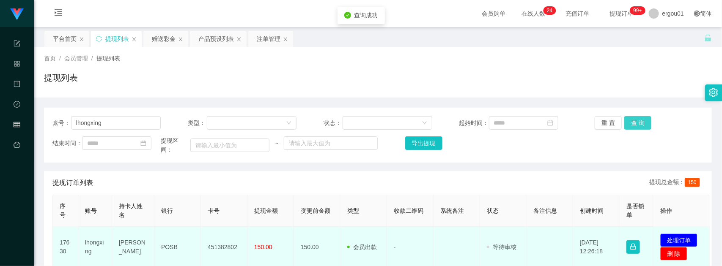
scroll to position [53, 0]
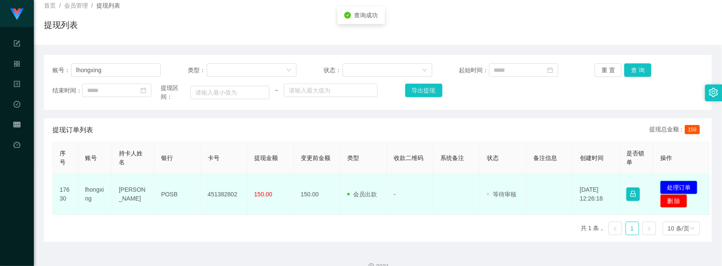
click at [674, 187] on button "处理订单" at bounding box center [678, 188] width 37 height 14
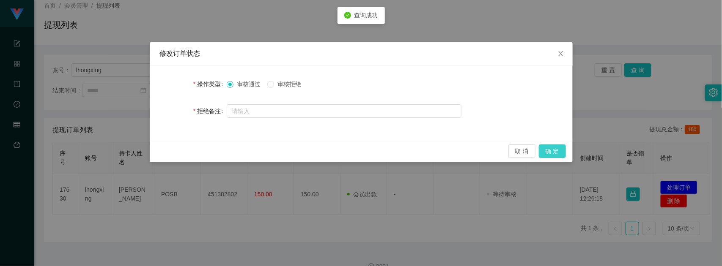
click at [563, 150] on button "确 定" at bounding box center [552, 152] width 27 height 14
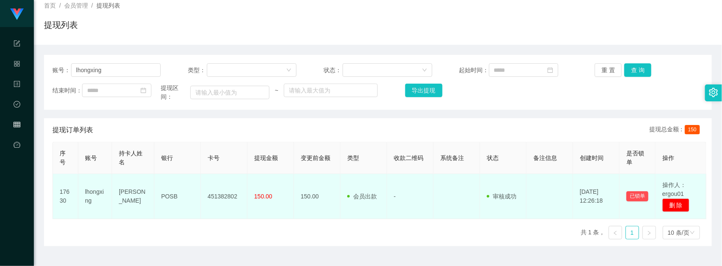
drag, startPoint x: 527, startPoint y: 210, endPoint x: 533, endPoint y: 201, distance: 11.2
click at [527, 210] on td at bounding box center [549, 196] width 46 height 45
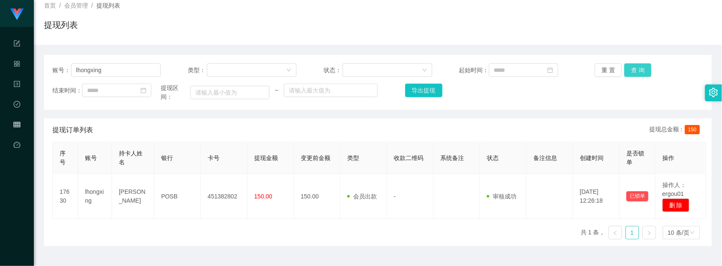
click at [631, 66] on button "查 询" at bounding box center [637, 70] width 27 height 14
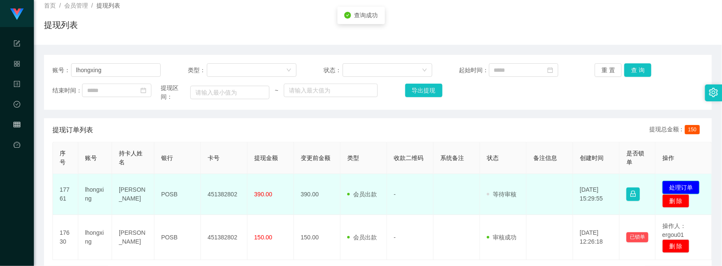
click at [681, 187] on button "处理订单" at bounding box center [680, 188] width 37 height 14
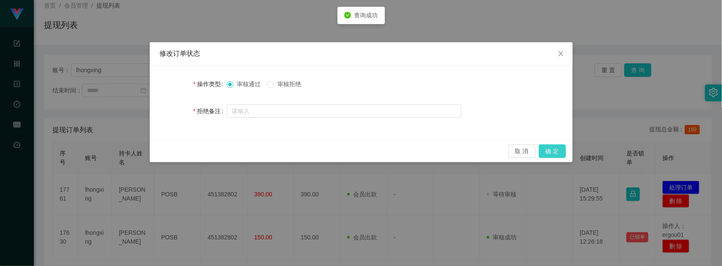
click at [550, 149] on button "确 定" at bounding box center [552, 152] width 27 height 14
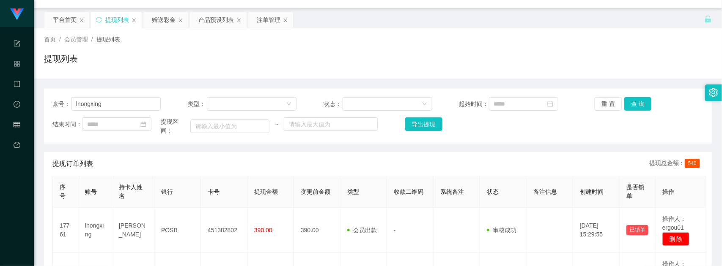
scroll to position [0, 0]
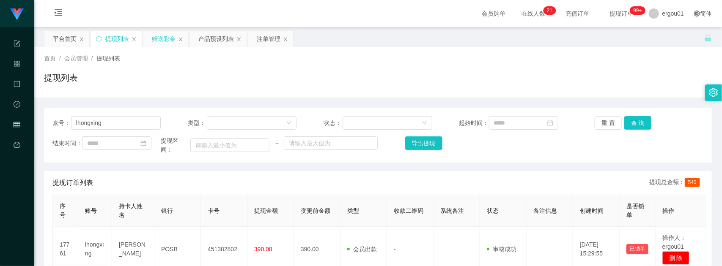
click at [161, 33] on div "赠送彩金" at bounding box center [164, 39] width 24 height 16
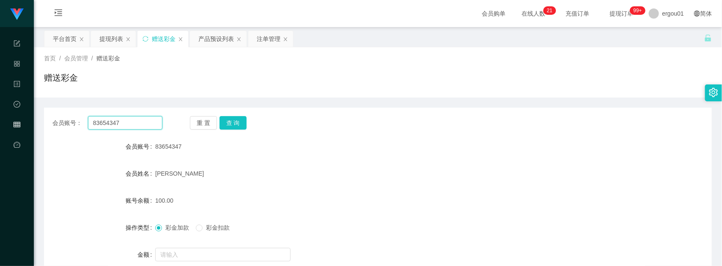
click at [123, 123] on input "83654347" at bounding box center [125, 123] width 74 height 14
paste input "128110"
type input "81281107"
click at [238, 123] on button "查 询" at bounding box center [232, 123] width 27 height 14
click at [131, 121] on input "81281107" at bounding box center [125, 123] width 74 height 14
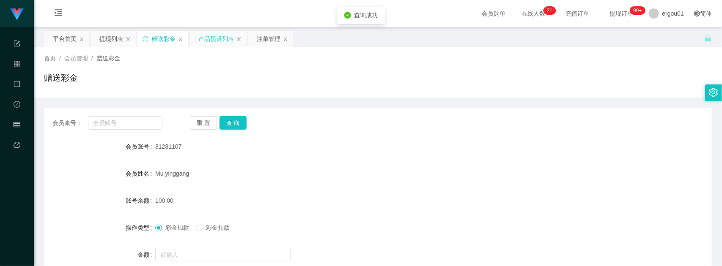
click at [213, 33] on div "产品预设列表" at bounding box center [216, 39] width 36 height 16
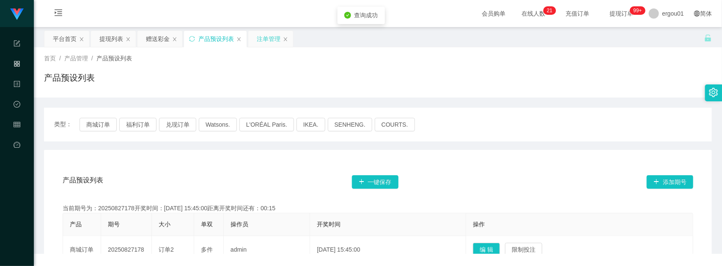
click at [268, 36] on div "注单管理" at bounding box center [269, 39] width 24 height 16
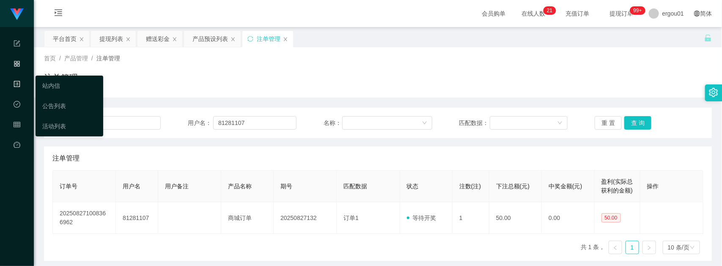
click at [11, 80] on div "内容中心" at bounding box center [17, 84] width 34 height 17
click at [16, 106] on icon "图标: check-circle-o" at bounding box center [17, 104] width 7 height 7
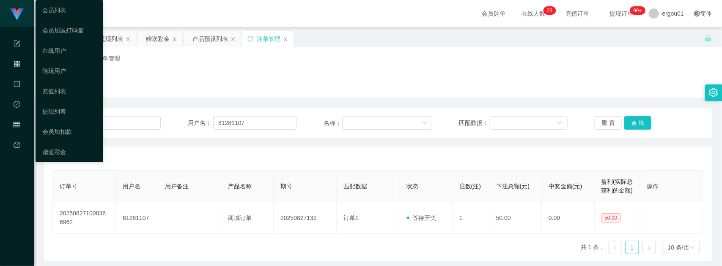
click at [19, 126] on icon "图标: table" at bounding box center [17, 124] width 7 height 7
click at [59, 11] on link "会员列表" at bounding box center [69, 10] width 54 height 17
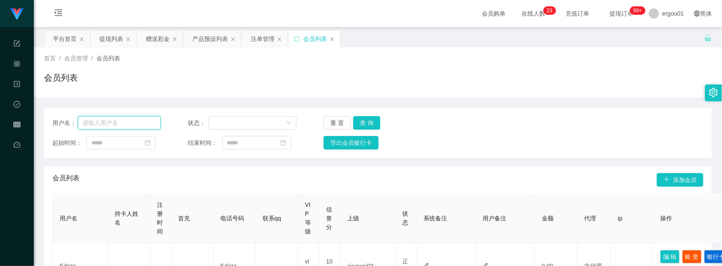
click at [134, 116] on input "text" at bounding box center [119, 123] width 83 height 14
paste input "81281107"
type input "81281107"
click at [373, 119] on button "查 询" at bounding box center [366, 123] width 27 height 14
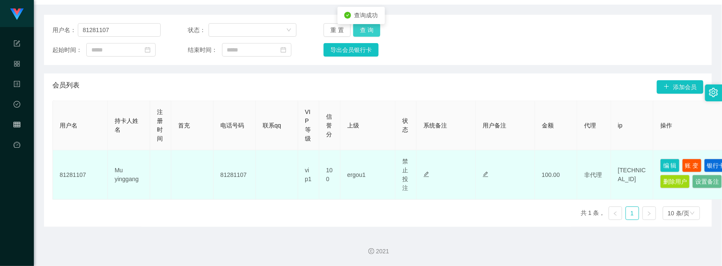
scroll to position [106, 0]
click at [671, 159] on button "编 辑" at bounding box center [669, 166] width 19 height 14
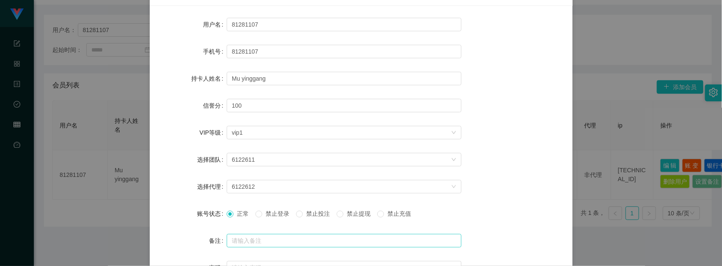
scroll to position [44, 0]
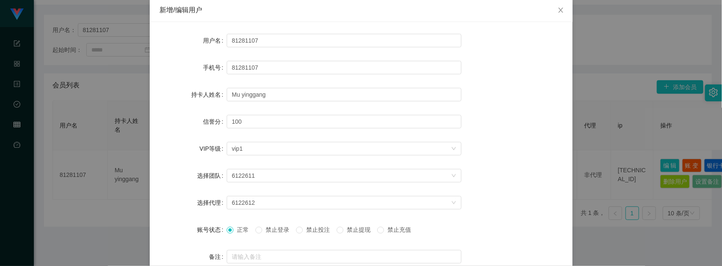
click at [605, 103] on div "新增/编辑用户 用户名 81281107 手机号 81281107 持卡人姓名 [PERSON_NAME] 信誉分 100 VIP等级 选择VIP等级 vip…" at bounding box center [361, 133] width 722 height 266
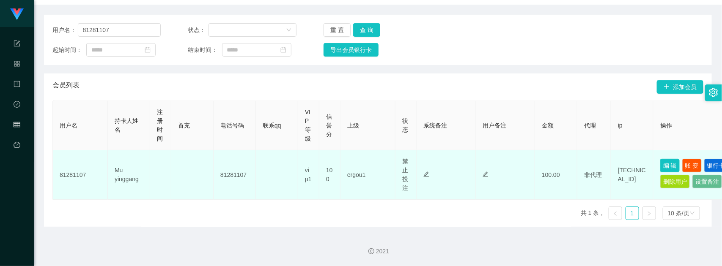
click at [667, 159] on button "编 辑" at bounding box center [669, 166] width 19 height 14
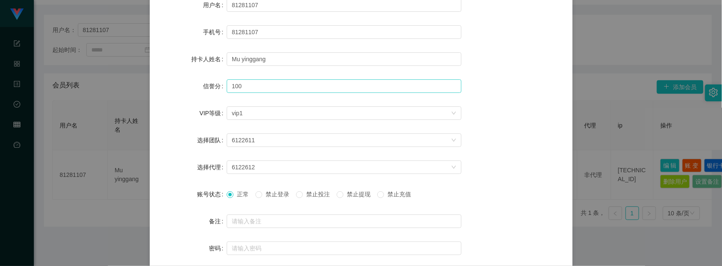
scroll to position [0, 0]
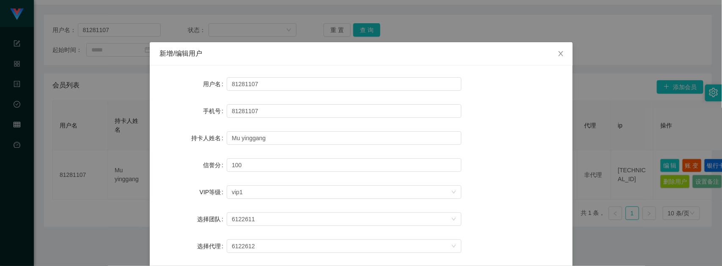
click at [98, 147] on div "新增/编辑用户 用户名 81281107 手机号 81281107 持卡人姓名 [PERSON_NAME] 信誉分 100 VIP等级 选择VIP等级 vip…" at bounding box center [361, 133] width 722 height 266
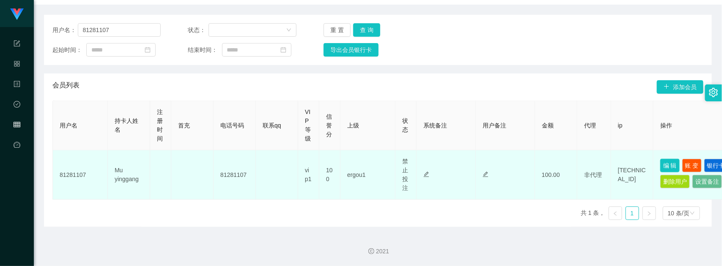
click at [666, 159] on button "编 辑" at bounding box center [669, 166] width 19 height 14
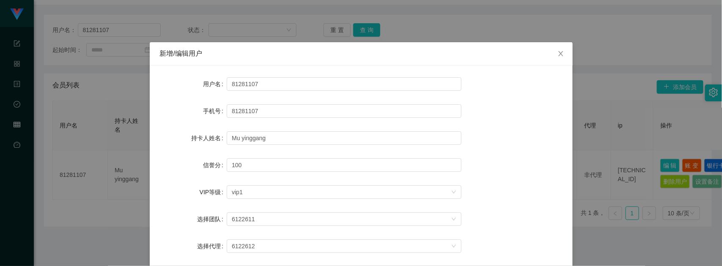
click at [585, 7] on div "新增/编辑用户 用户名 81281107 手机号 81281107 持卡人姓名 [PERSON_NAME] 信誉分 100 VIP等级 选择VIP等级 vip…" at bounding box center [361, 133] width 722 height 266
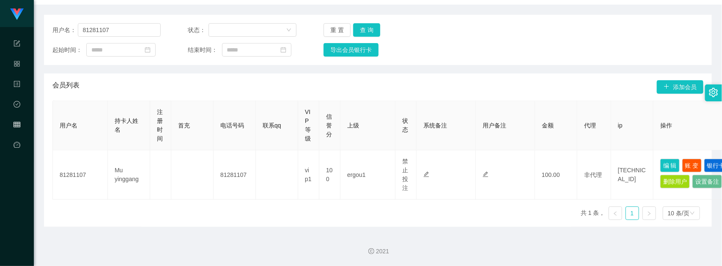
click at [613, 126] on th "ip" at bounding box center [632, 125] width 42 height 49
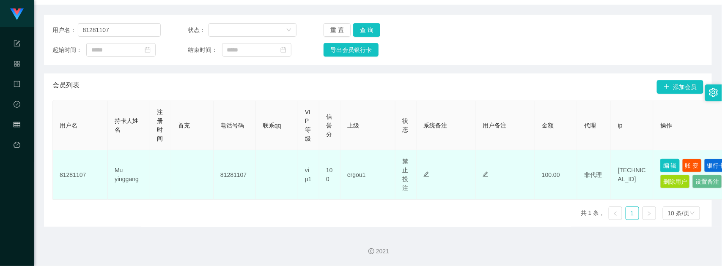
click at [671, 159] on button "编 辑" at bounding box center [669, 166] width 19 height 14
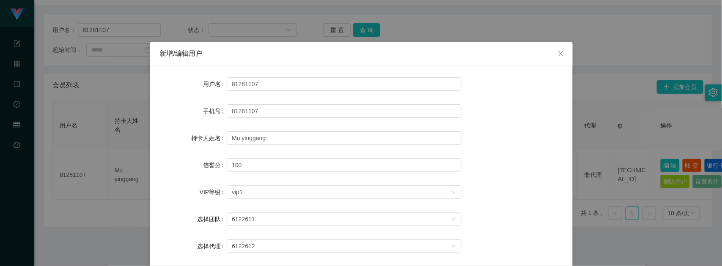
click at [628, 81] on div "新增/编辑用户 用户名 81281107 手机号 81281107 持卡人姓名 [PERSON_NAME] 信誉分 100 VIP等级 选择VIP等级 vip…" at bounding box center [361, 133] width 722 height 266
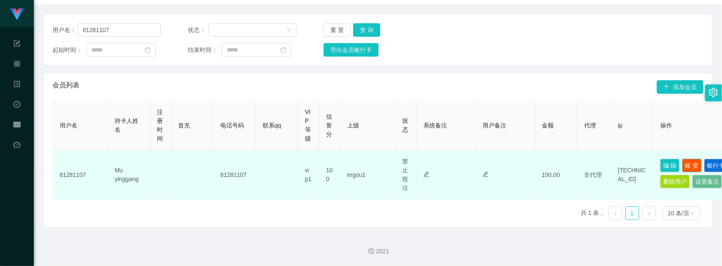
click at [693, 159] on button "账 变" at bounding box center [691, 166] width 19 height 14
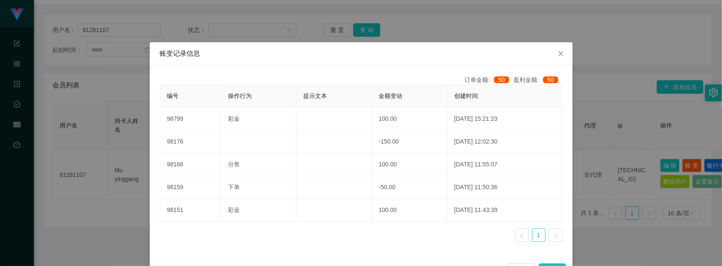
click at [553, 237] on icon "图标: right" at bounding box center [555, 235] width 5 height 5
click at [558, 51] on icon "图标: close" at bounding box center [560, 53] width 7 height 7
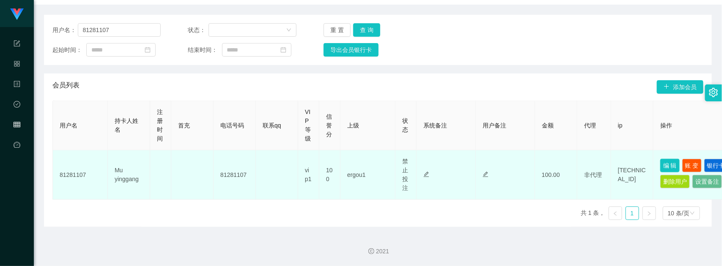
click at [673, 159] on button "编 辑" at bounding box center [669, 166] width 19 height 14
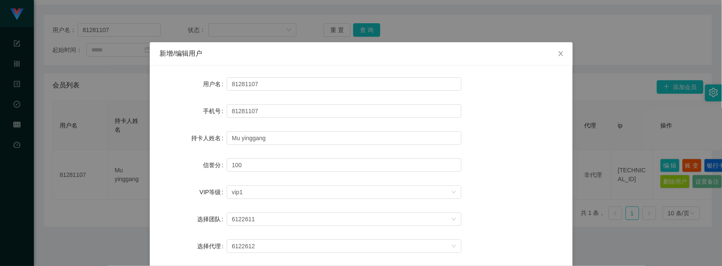
click at [643, 137] on div "新增/编辑用户 用户名 81281107 手机号 81281107 持卡人姓名 [PERSON_NAME] 信誉分 100 VIP等级 选择VIP等级 vip…" at bounding box center [361, 133] width 722 height 266
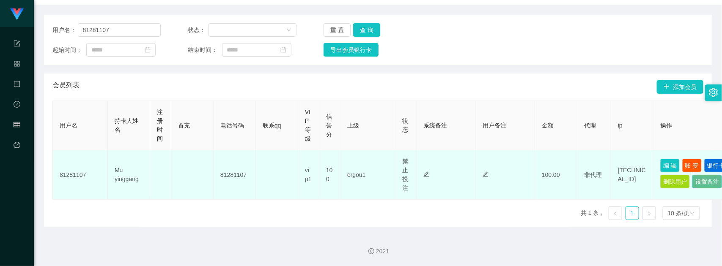
click at [692, 181] on button "设置备注" at bounding box center [707, 182] width 30 height 14
click at [676, 159] on button "编 辑" at bounding box center [669, 166] width 19 height 14
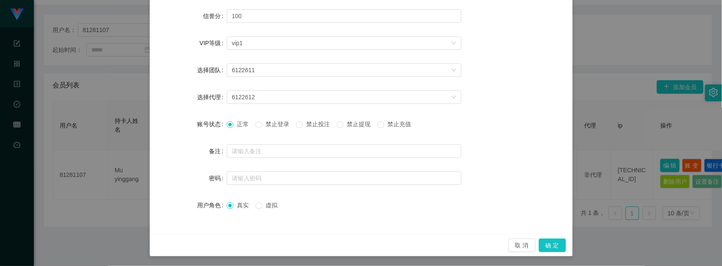
scroll to position [107, 0]
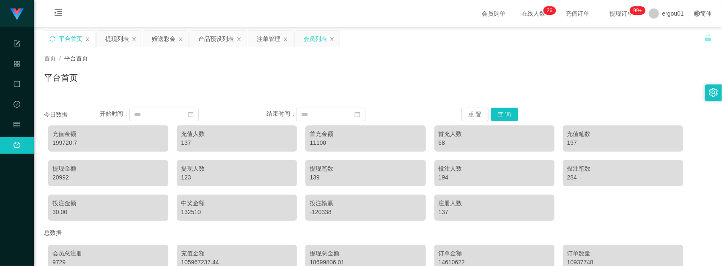
click at [311, 42] on div "会员列表" at bounding box center [315, 39] width 24 height 16
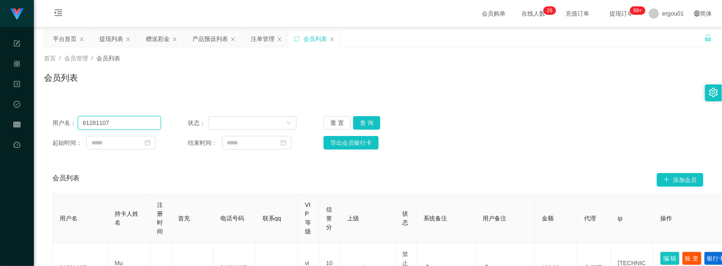
click at [143, 116] on input "81281107" at bounding box center [119, 123] width 83 height 14
paste input "都可以亲"
type input "都可以亲"
click at [359, 123] on button "查 询" at bounding box center [366, 123] width 27 height 14
click at [134, 121] on input "都可以亲" at bounding box center [119, 123] width 83 height 14
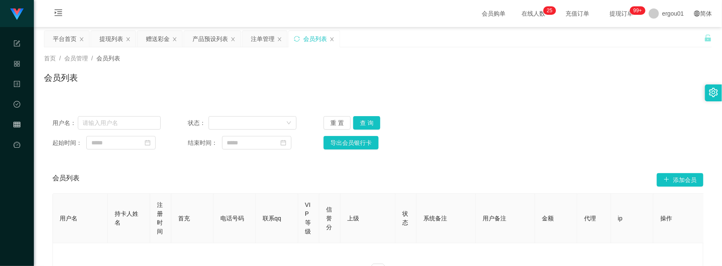
click at [593, 85] on div "会员列表" at bounding box center [377, 80] width 667 height 19
click at [620, 57] on div "首页 / 会员管理 / 会员列表 /" at bounding box center [377, 58] width 667 height 9
click at [67, 113] on div "用户名： 状态： 重 置 查 询 起始时间： 结束时间： 导出会员银行卡" at bounding box center [377, 133] width 667 height 50
click at [665, 113] on div "用户名： 状态： 重 置 查 询 起始时间： 结束时间： 导出会员银行卡" at bounding box center [377, 133] width 667 height 50
click at [162, 38] on div "赠送彩金" at bounding box center [158, 39] width 24 height 16
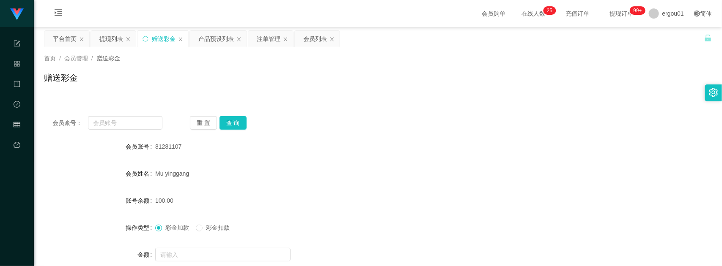
click at [57, 134] on div "会员账号： 重 置 查 询 会员账号 81281107 会员姓名 [PERSON_NAME] 账号余额 100.00 操作类型 彩金加款 彩金扣款 金额 确 定" at bounding box center [377, 208] width 667 height 201
click at [113, 123] on input "text" at bounding box center [125, 123] width 74 height 14
paste input "83654347"
type input "83654347"
click at [239, 122] on button "查 询" at bounding box center [232, 123] width 27 height 14
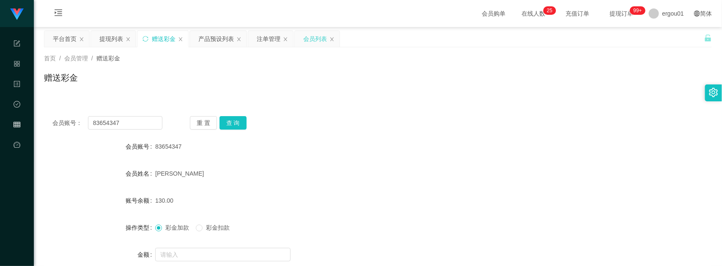
click at [302, 38] on div "会员列表" at bounding box center [317, 39] width 45 height 16
click at [313, 39] on div "会员列表" at bounding box center [315, 39] width 24 height 16
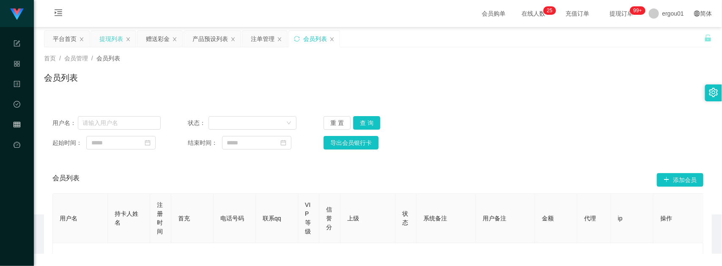
click at [103, 31] on div "提现列表" at bounding box center [111, 39] width 24 height 16
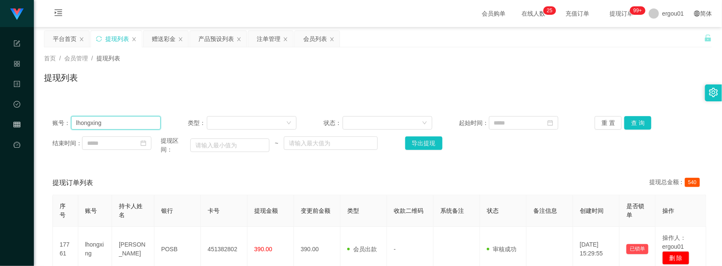
click at [119, 125] on input "lhongxing" at bounding box center [116, 123] width 90 height 14
paste input "83654347"
drag, startPoint x: 635, startPoint y: 125, endPoint x: 622, endPoint y: 131, distance: 14.7
click at [635, 125] on button "查 询" at bounding box center [637, 123] width 27 height 14
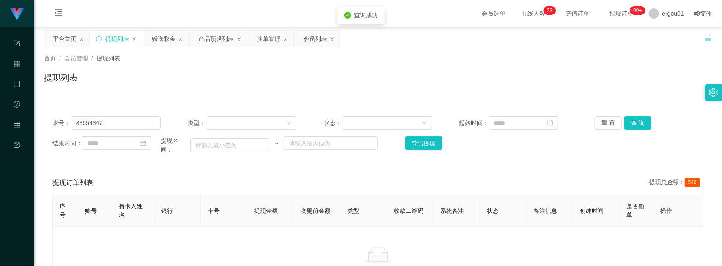
click at [142, 115] on div "账号： 83654347 类型： 状态： 起始时间： 重 置 查 询 结束时间： 提现区间： ~ 导出提现" at bounding box center [377, 135] width 667 height 55
click at [40, 106] on main "关闭左侧 关闭右侧 关闭其它 刷新页面 平台首页 提现列表 赠送彩金 产品预设列表 注单管理 会员列表 首页 / 会员管理 / 提现列表 / 提现列表 账号：…" at bounding box center [378, 162] width 688 height 271
drag, startPoint x: 607, startPoint y: 55, endPoint x: 606, endPoint y: 66, distance: 10.6
click at [607, 55] on div "首页 / 会员管理 / 提现列表 /" at bounding box center [377, 58] width 667 height 9
click at [638, 123] on button "查 询" at bounding box center [637, 123] width 27 height 14
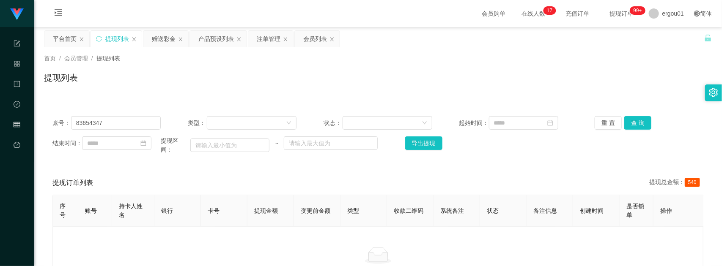
click at [436, 73] on div "提现列表" at bounding box center [377, 80] width 667 height 19
click at [631, 118] on button "查 询" at bounding box center [637, 123] width 27 height 14
click at [631, 118] on button "查 询" at bounding box center [642, 123] width 36 height 14
click at [631, 62] on div "首页 / 会员管理 / 提现列表 /" at bounding box center [377, 58] width 667 height 9
click at [634, 60] on div "首页 / 会员管理 / 提现列表 /" at bounding box center [377, 58] width 667 height 9
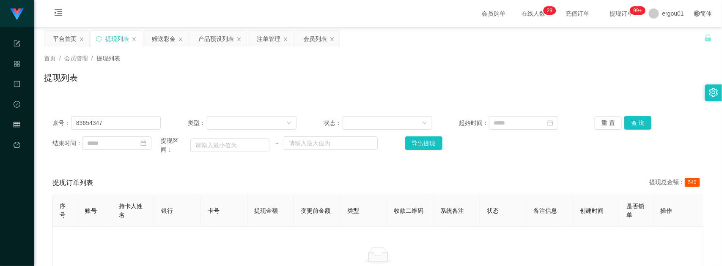
click at [53, 93] on div "首页 / 会员管理 / 提现列表 / 提现列表" at bounding box center [378, 72] width 688 height 50
click at [611, 62] on div "首页 / 会员管理 / 提现列表 /" at bounding box center [377, 58] width 667 height 9
click at [21, 206] on div "工作台 系统配置 产品管理 内容中心 数据中心 会员管理 平台首页" at bounding box center [17, 133] width 34 height 266
drag, startPoint x: 667, startPoint y: 107, endPoint x: 648, endPoint y: 116, distance: 21.4
click at [667, 107] on div "账号： 83654347 类型： 状态： 起始时间： 重 置 查 询 结束时间： 提现区间： ~ 导出提现 提现订单列表 提现总金额： 540 序号 账号 持…" at bounding box center [377, 198] width 667 height 200
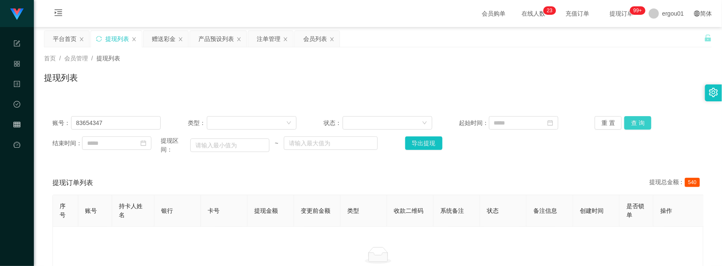
click at [637, 122] on button "查 询" at bounding box center [637, 123] width 27 height 14
click at [660, 93] on div "首页 / 会员管理 / 提现列表 / 提现列表" at bounding box center [378, 72] width 688 height 50
click at [632, 123] on button "查 询" at bounding box center [637, 123] width 27 height 14
click at [115, 124] on input "83654347" at bounding box center [116, 123] width 90 height 14
click at [629, 123] on button "查 询" at bounding box center [637, 123] width 27 height 14
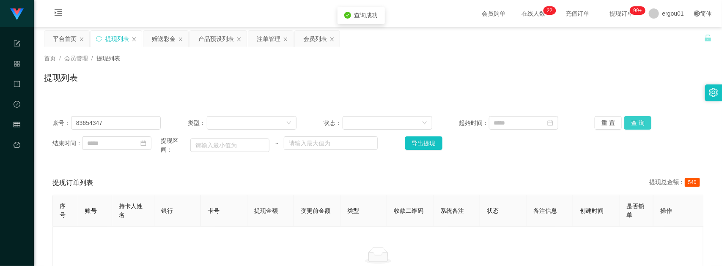
click at [629, 123] on button "查 询" at bounding box center [637, 123] width 27 height 14
click at [78, 124] on input "83654347" at bounding box center [116, 123] width 90 height 14
click at [631, 122] on button "查 询" at bounding box center [637, 123] width 27 height 14
click at [81, 122] on input "83654347" at bounding box center [116, 123] width 90 height 14
paste input "128110"
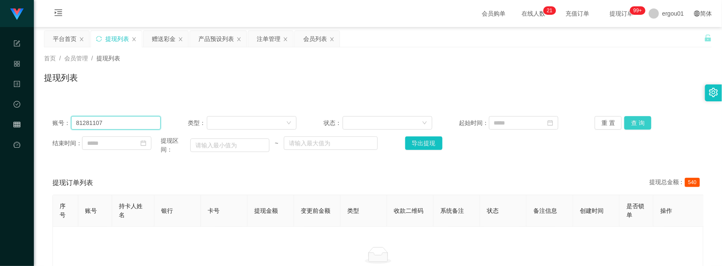
type input "81281107"
click at [638, 123] on button "查 询" at bounding box center [637, 123] width 27 height 14
click at [643, 111] on div "账号： 81281107 类型： 状态： 起始时间： 重 置 查 询 结束时间： 提现区间： ~ 导出提现" at bounding box center [377, 135] width 667 height 55
click at [134, 116] on input "81281107" at bounding box center [116, 123] width 90 height 14
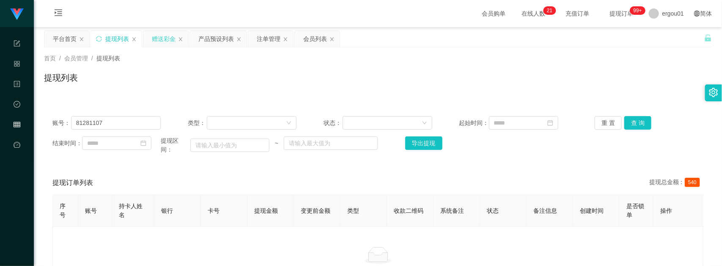
click at [153, 38] on div "赠送彩金" at bounding box center [164, 39] width 24 height 16
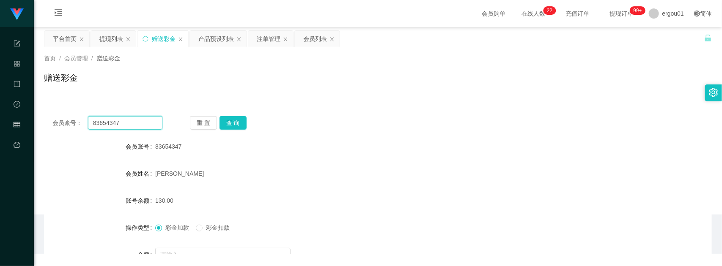
click at [114, 124] on input "83654347" at bounding box center [125, 123] width 74 height 14
paste input "128110"
type input "81281107"
click at [235, 123] on button "查 询" at bounding box center [232, 123] width 27 height 14
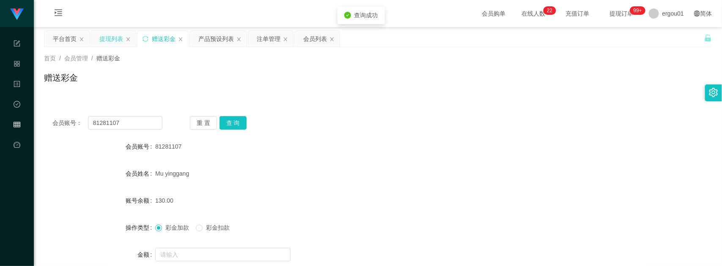
click at [115, 36] on div "提现列表" at bounding box center [111, 39] width 24 height 16
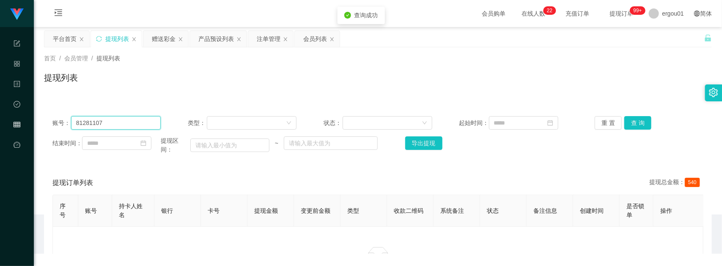
click at [119, 123] on input "81281107" at bounding box center [116, 123] width 90 height 14
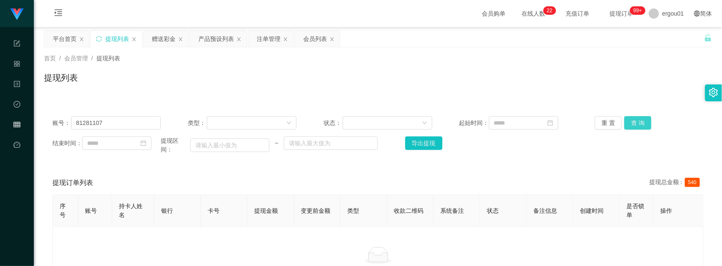
click at [633, 124] on button "查 询" at bounding box center [637, 123] width 27 height 14
click at [603, 178] on div "提现订单列表 提现总金额： 540" at bounding box center [377, 183] width 651 height 24
click at [624, 60] on div "首页 / 会员管理 / 提现列表 /" at bounding box center [377, 58] width 667 height 9
click at [630, 123] on button "查 询" at bounding box center [637, 123] width 27 height 14
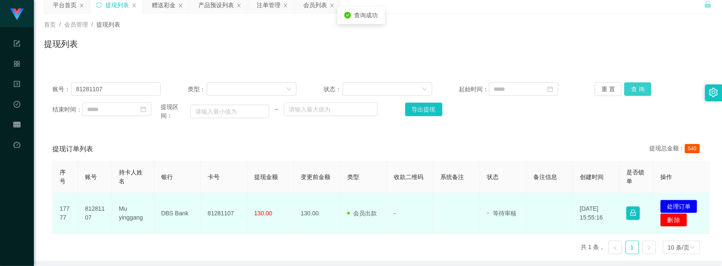
scroll to position [53, 0]
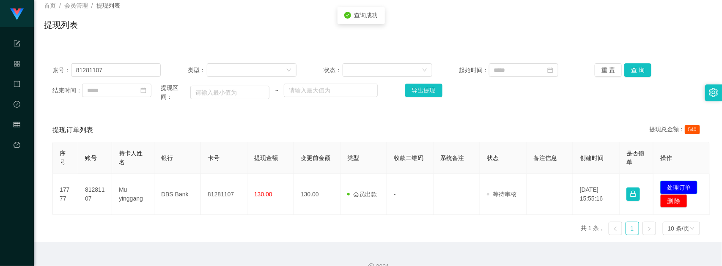
click at [680, 181] on button "处理订单" at bounding box center [678, 188] width 37 height 14
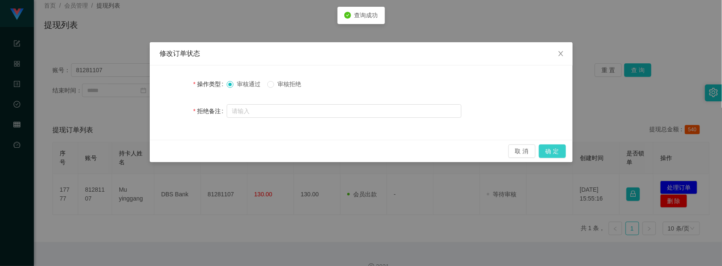
click at [556, 154] on button "确 定" at bounding box center [552, 152] width 27 height 14
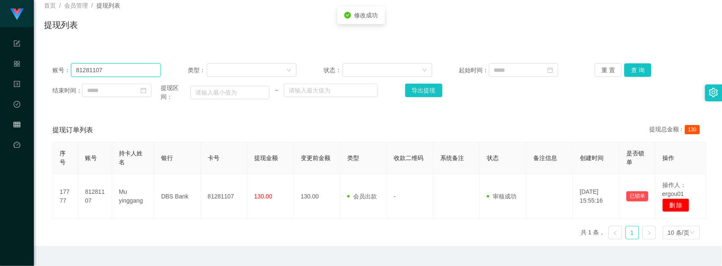
click at [86, 66] on input "81281107" at bounding box center [116, 70] width 90 height 14
drag, startPoint x: 583, startPoint y: 82, endPoint x: 495, endPoint y: 92, distance: 88.4
click at [583, 83] on div "账号： 81281107 类型： 状态： 起始时间： 重 置 查 询 结束时间： 提现区间： ~ 导出提现" at bounding box center [377, 82] width 667 height 55
click at [137, 71] on input "81281107" at bounding box center [116, 70] width 90 height 14
paste input "365434"
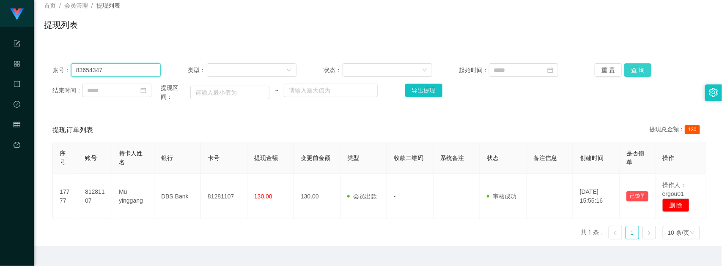
type input "83654347"
click at [630, 65] on button "查 询" at bounding box center [637, 70] width 27 height 14
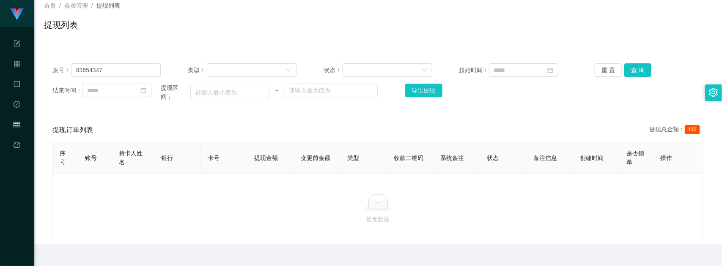
click at [284, 22] on div "提现列表" at bounding box center [377, 28] width 667 height 19
click at [464, 234] on div "暂无数据" at bounding box center [377, 209] width 651 height 71
click at [596, 30] on div "提现列表" at bounding box center [377, 28] width 667 height 19
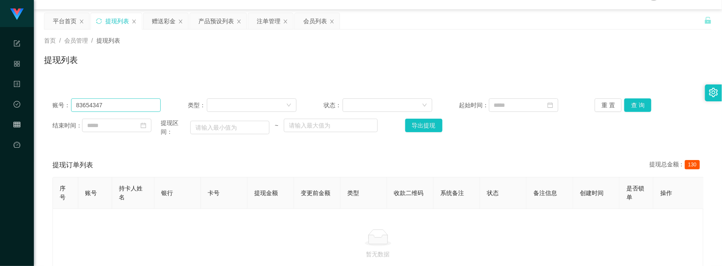
scroll to position [0, 0]
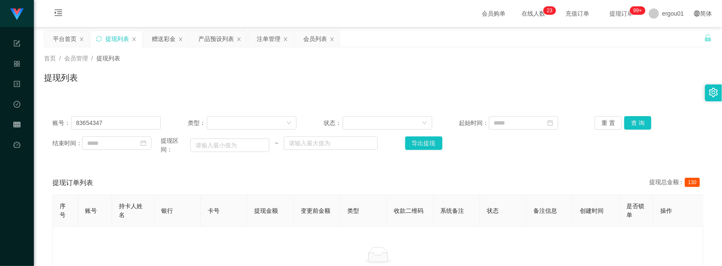
click at [164, 35] on div "赠送彩金" at bounding box center [164, 39] width 24 height 16
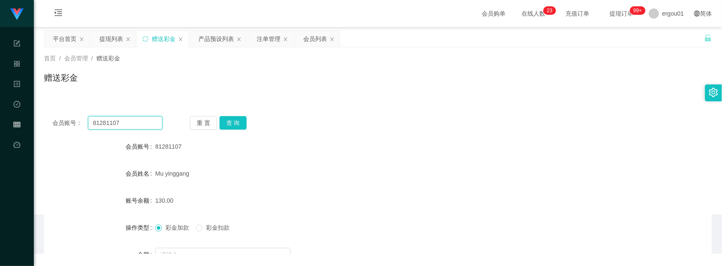
drag, startPoint x: 116, startPoint y: 125, endPoint x: 126, endPoint y: 123, distance: 9.9
click at [116, 125] on input "81281107" at bounding box center [125, 123] width 74 height 14
paste input "365434"
type input "83654347"
drag, startPoint x: 233, startPoint y: 125, endPoint x: 234, endPoint y: 132, distance: 7.2
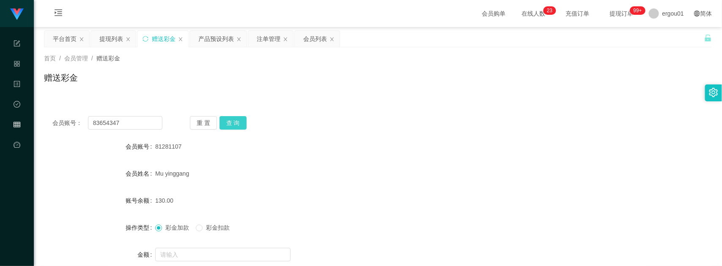
click at [234, 125] on button "查 询" at bounding box center [232, 123] width 27 height 14
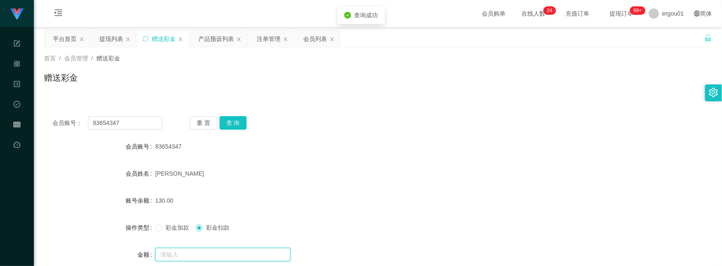
click at [178, 252] on input "text" at bounding box center [222, 255] width 135 height 14
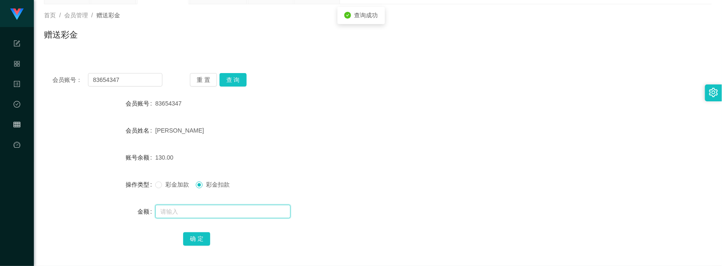
scroll to position [82, 0]
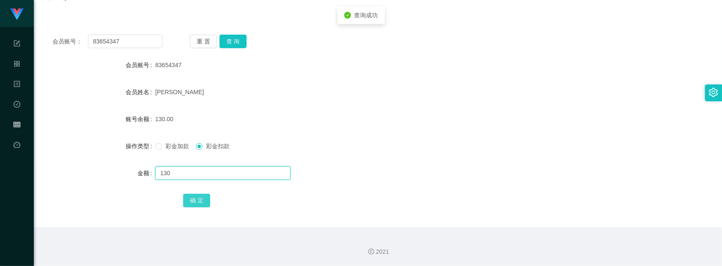
type input "130"
click at [206, 202] on button "确 定" at bounding box center [196, 201] width 27 height 14
